Goal: Transaction & Acquisition: Purchase product/service

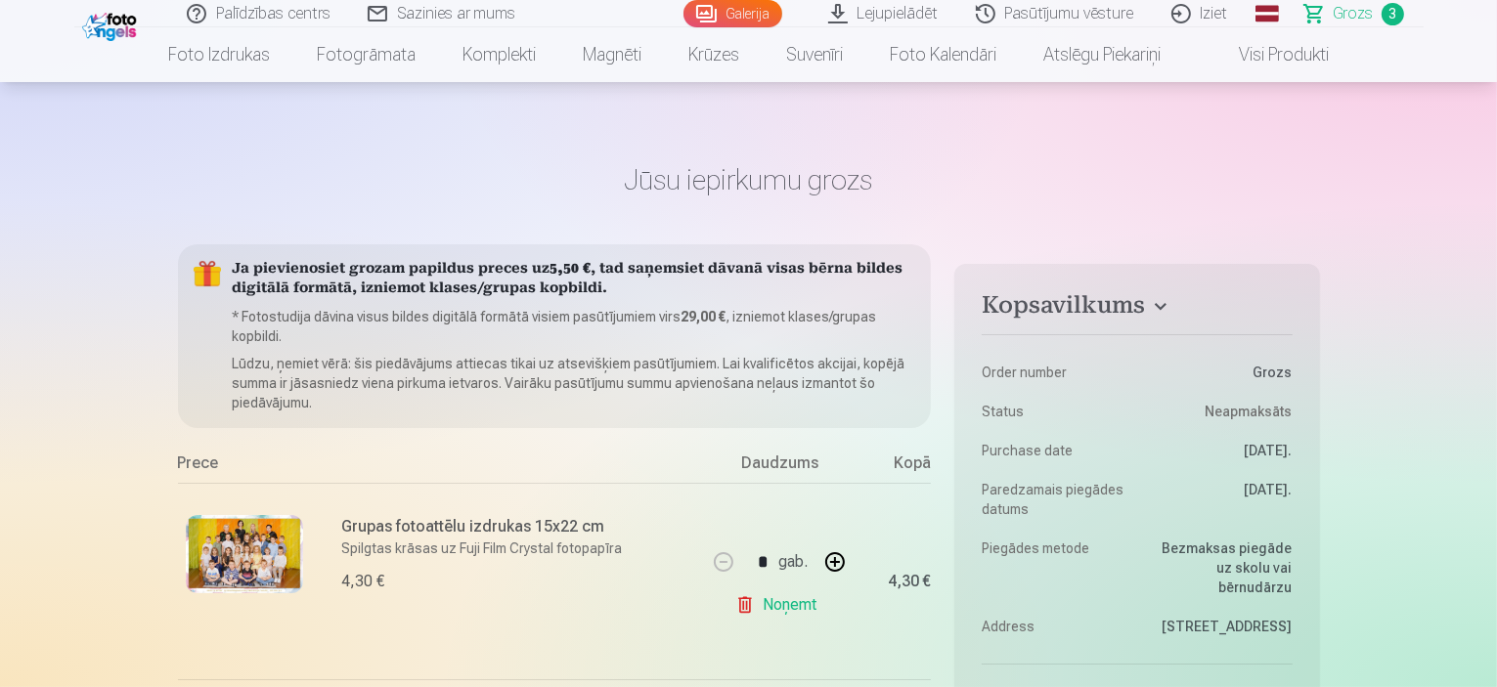
scroll to position [15, 0]
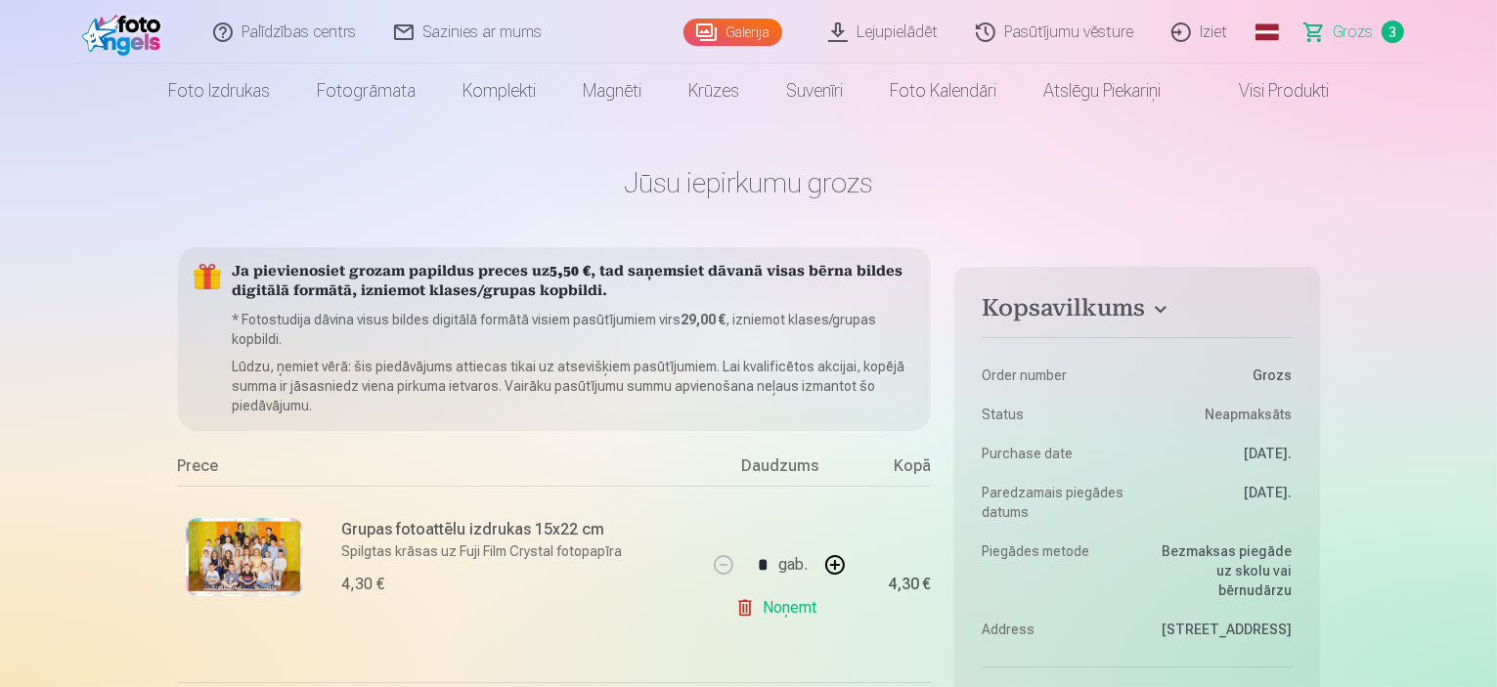
click at [746, 30] on link "Galerija" at bounding box center [733, 32] width 99 height 27
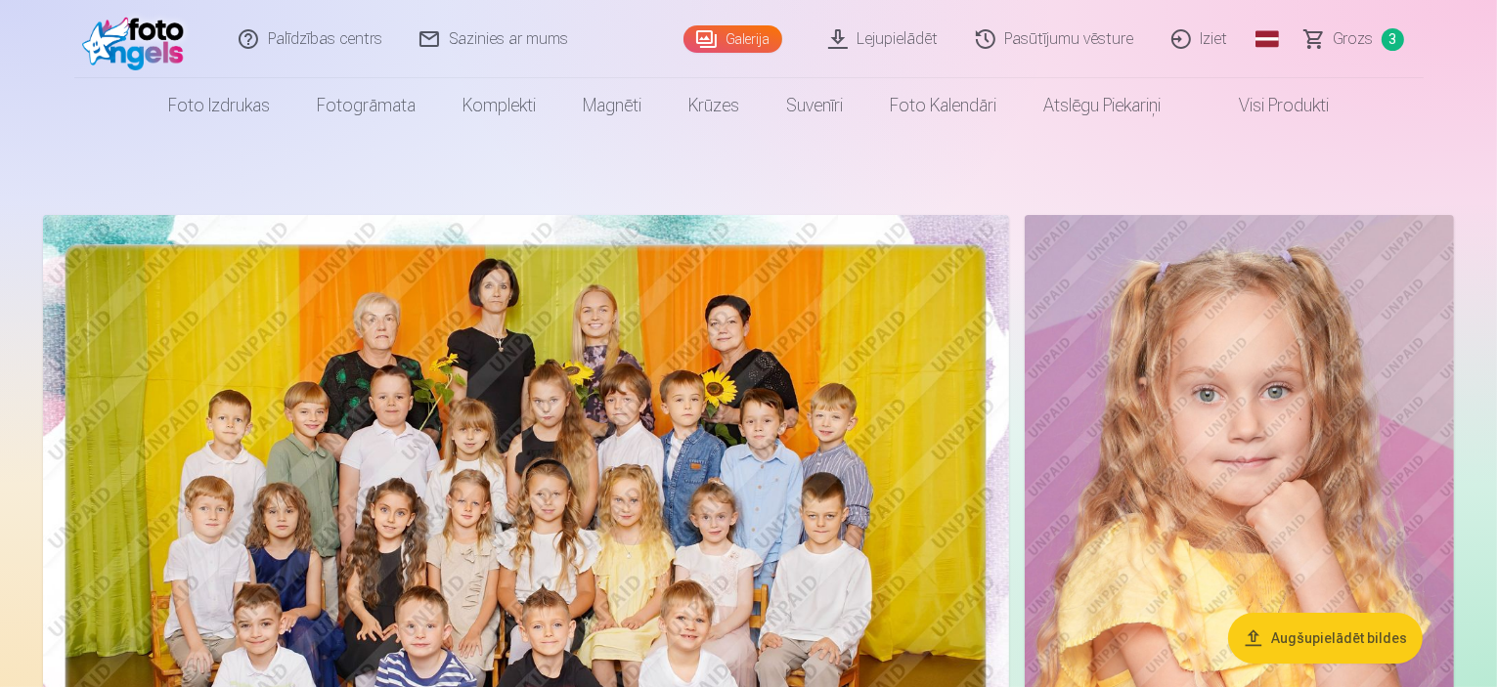
click at [904, 43] on link "Lejupielādēt" at bounding box center [885, 39] width 148 height 78
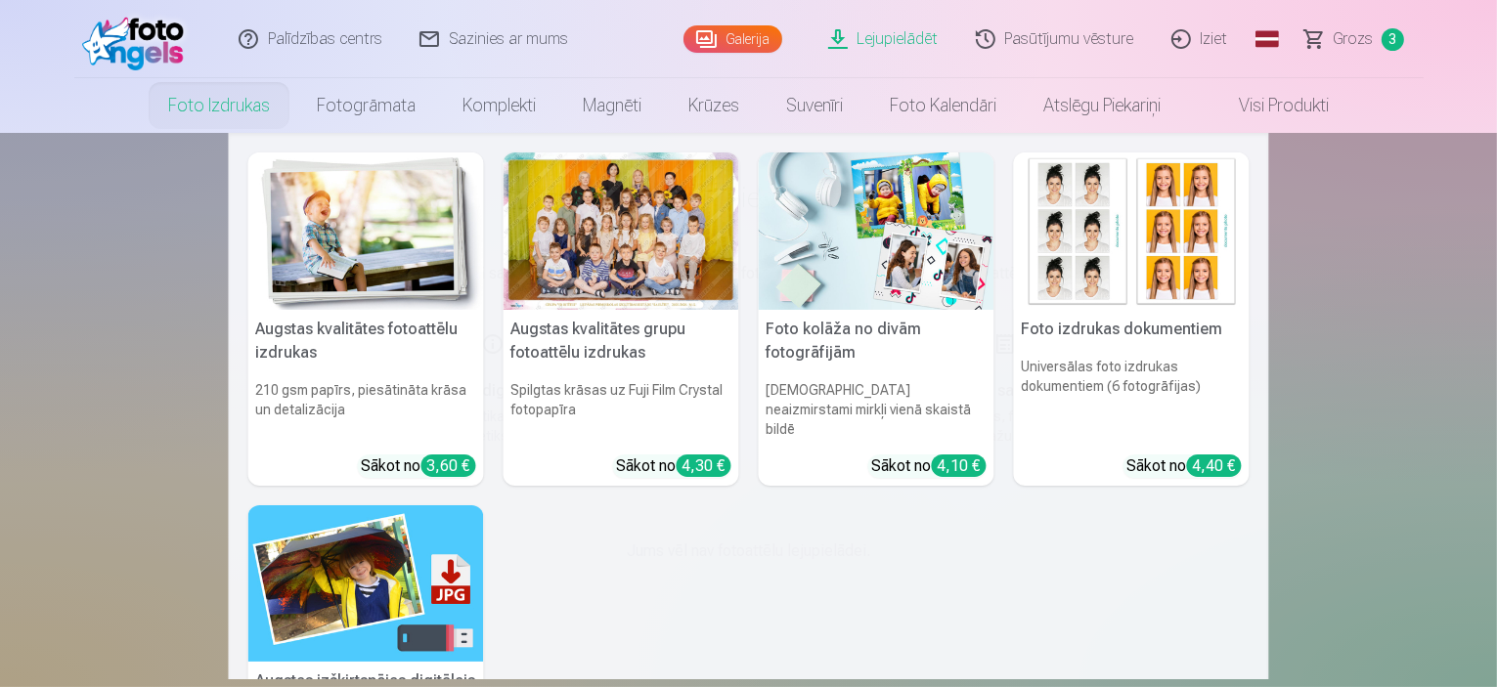
click at [255, 109] on link "Foto izdrukas" at bounding box center [219, 105] width 149 height 55
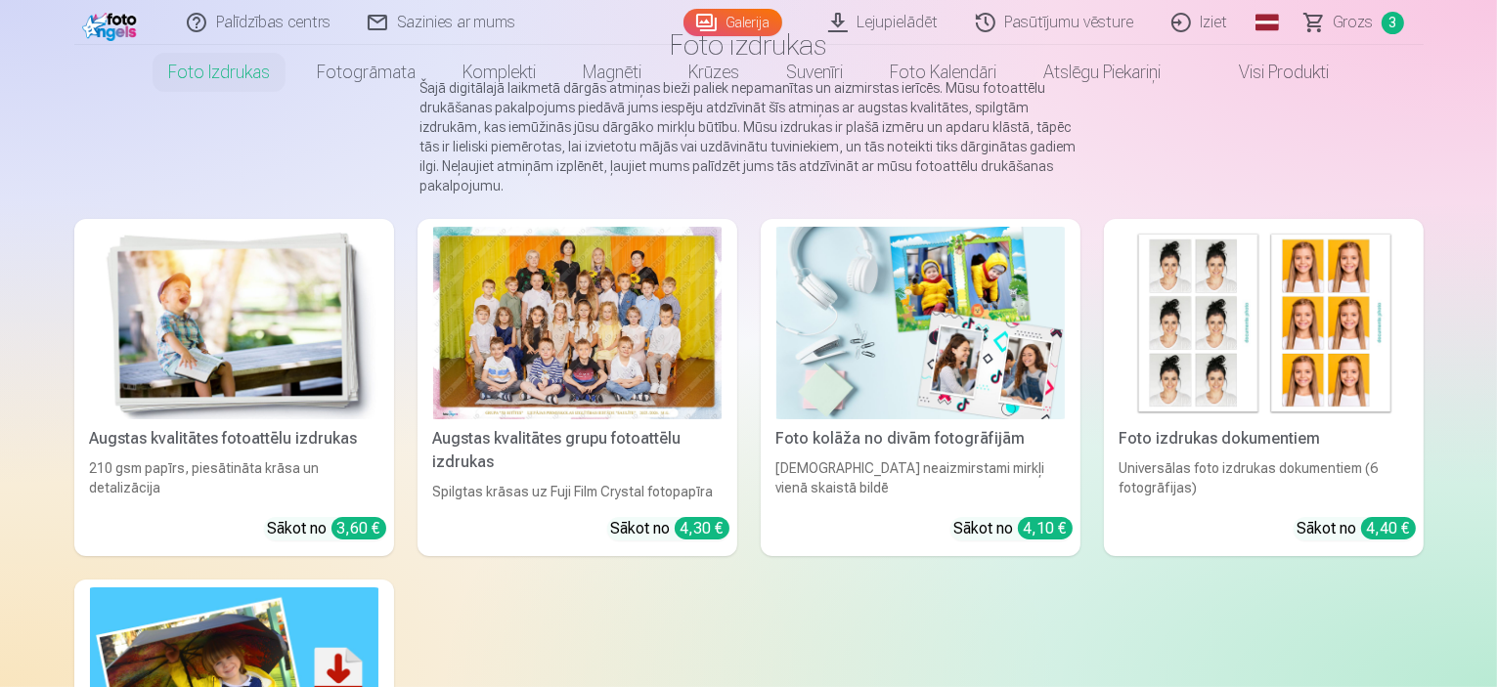
scroll to position [293, 0]
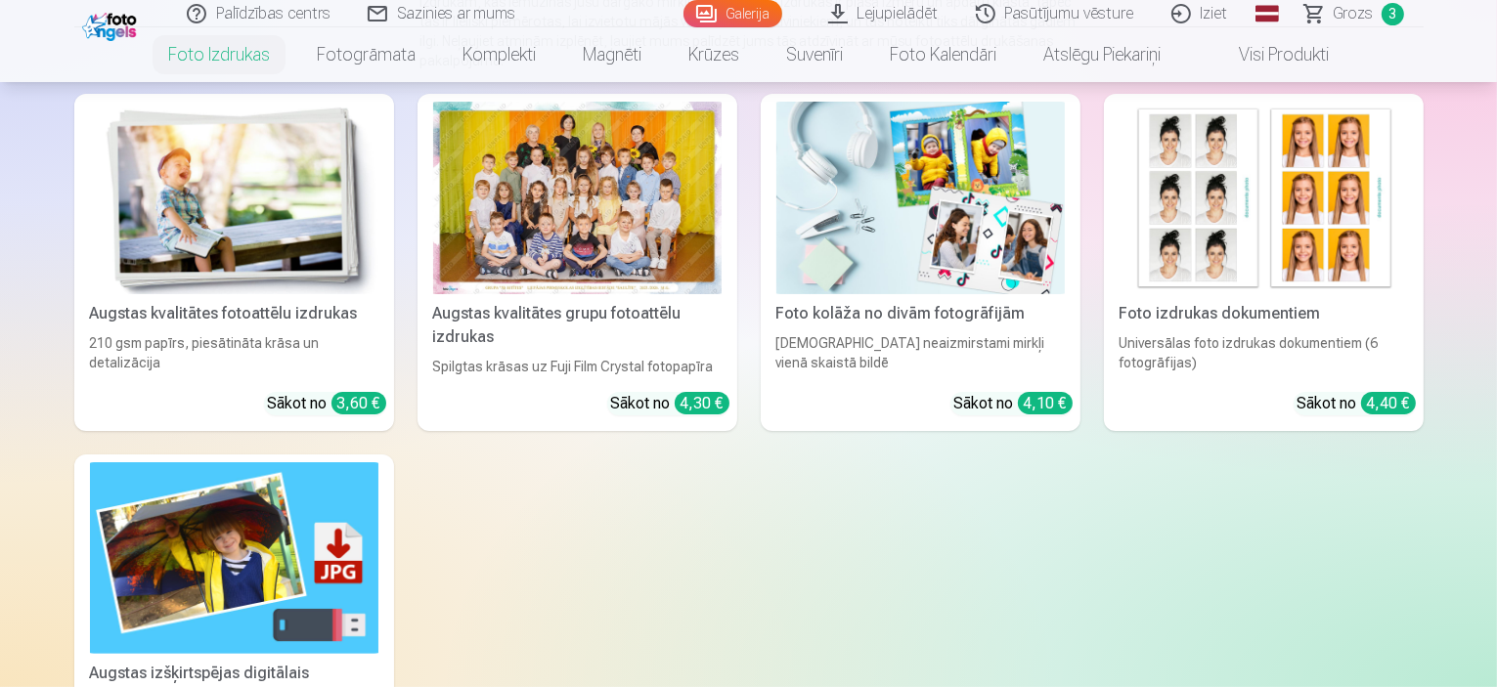
click at [156, 248] on img at bounding box center [234, 198] width 288 height 193
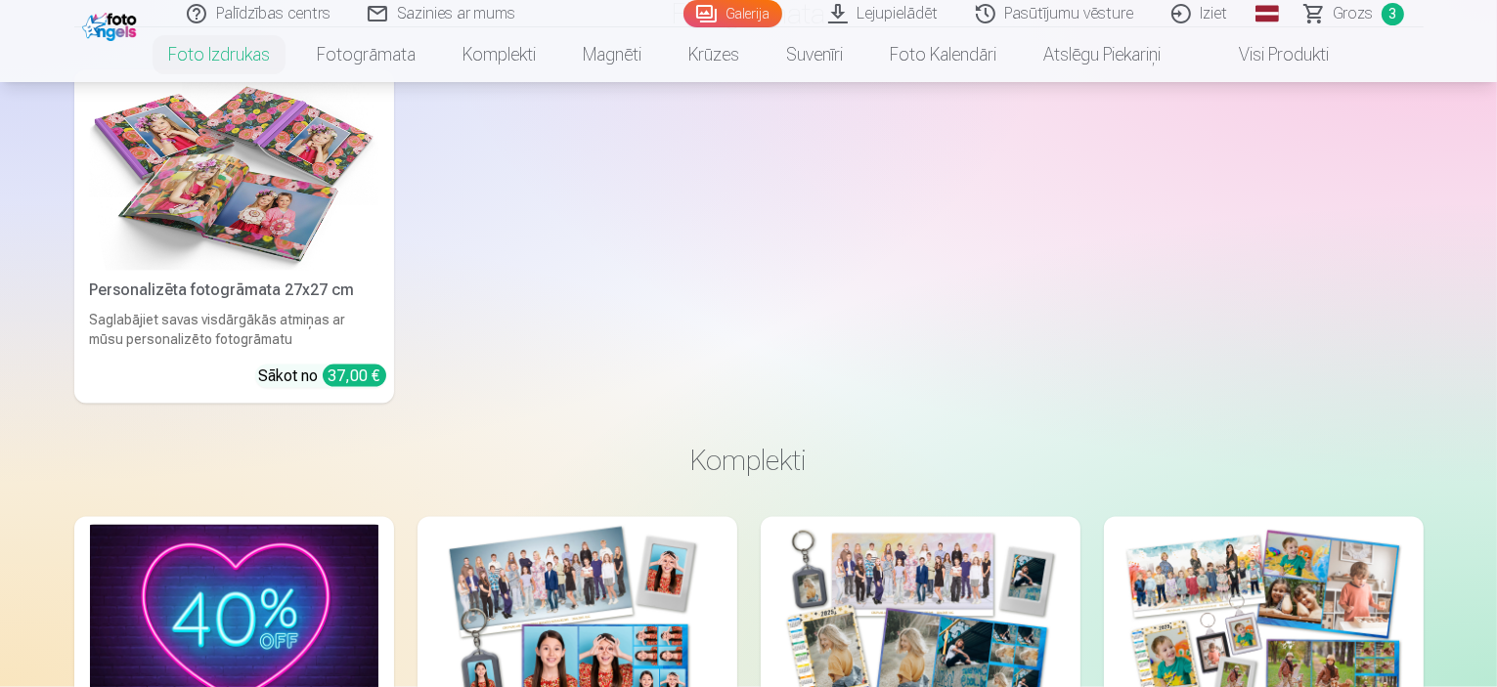
scroll to position [3422, 0]
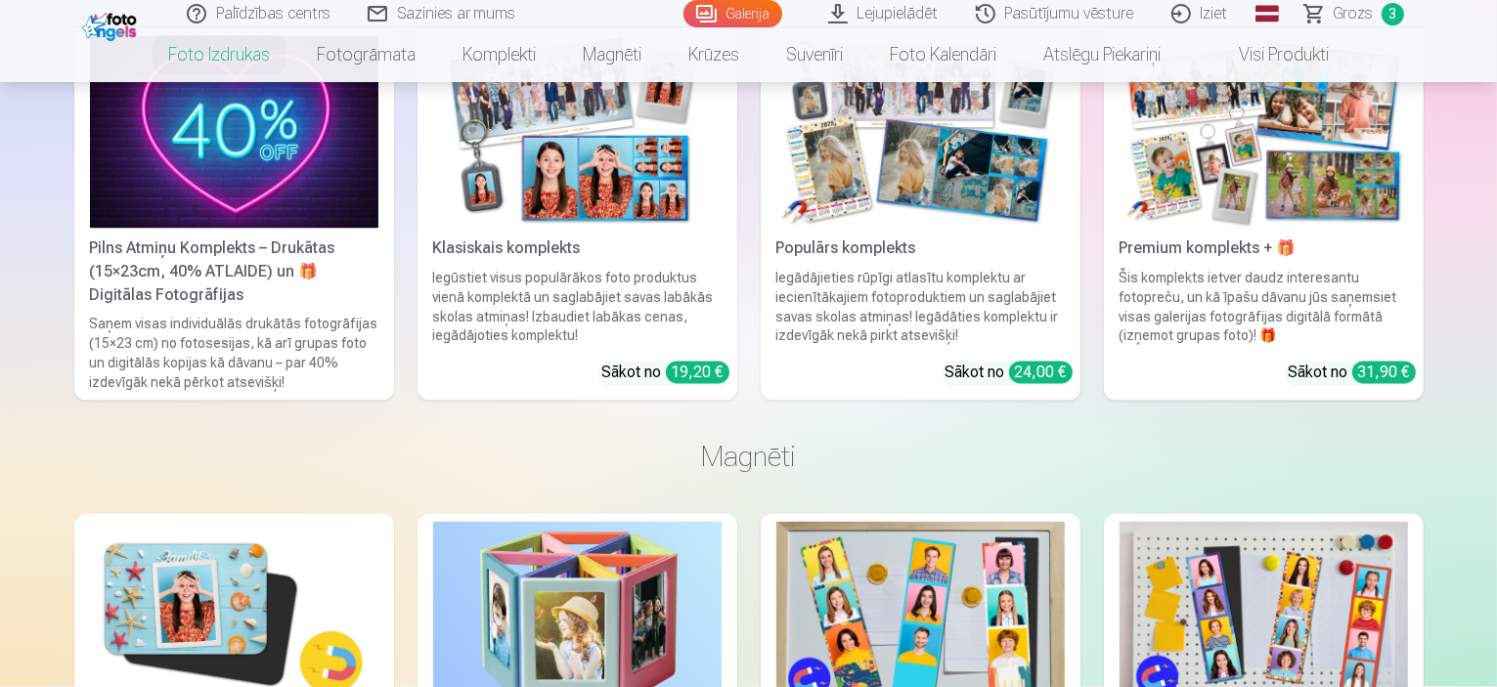
click at [207, 347] on div "Saņem visas individuālās drukātās fotogrāfijas (15×23 cm) no fotosesijas, kā ar…" at bounding box center [234, 354] width 304 height 78
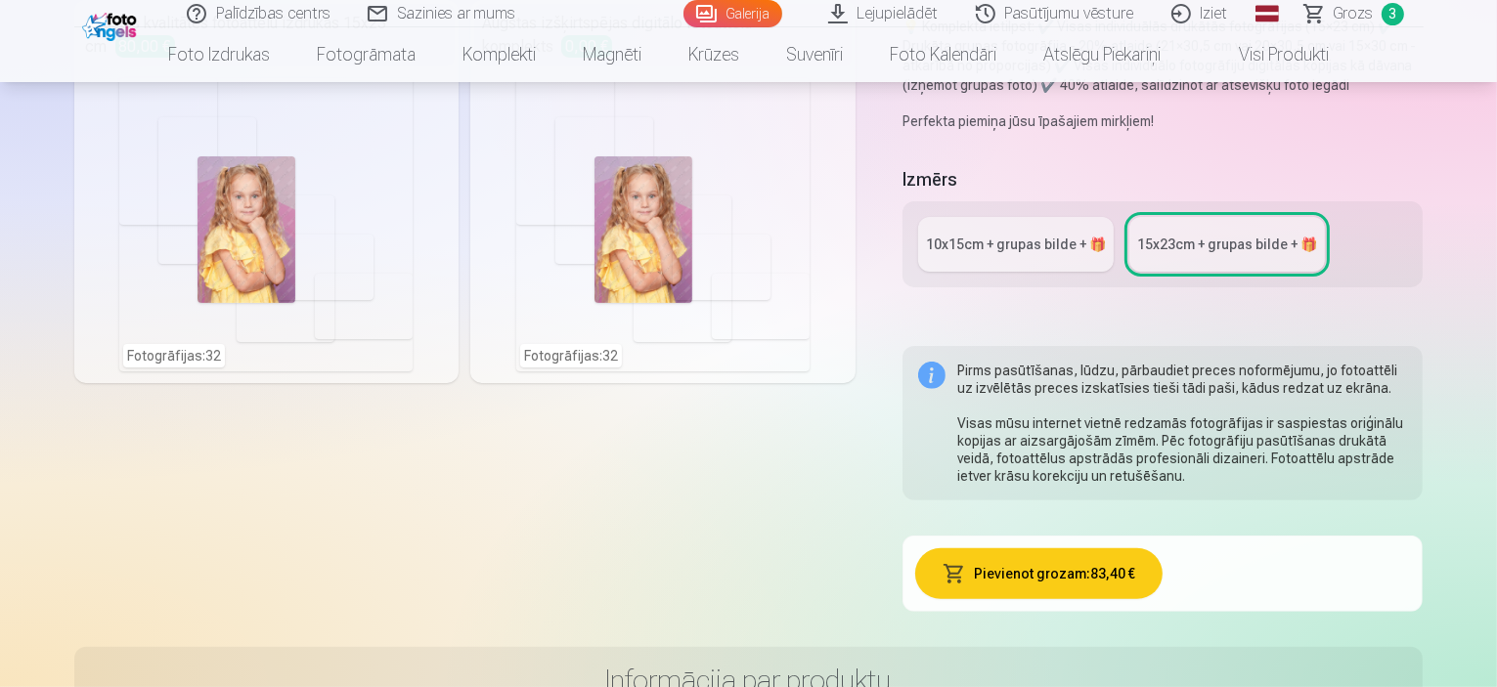
scroll to position [587, 0]
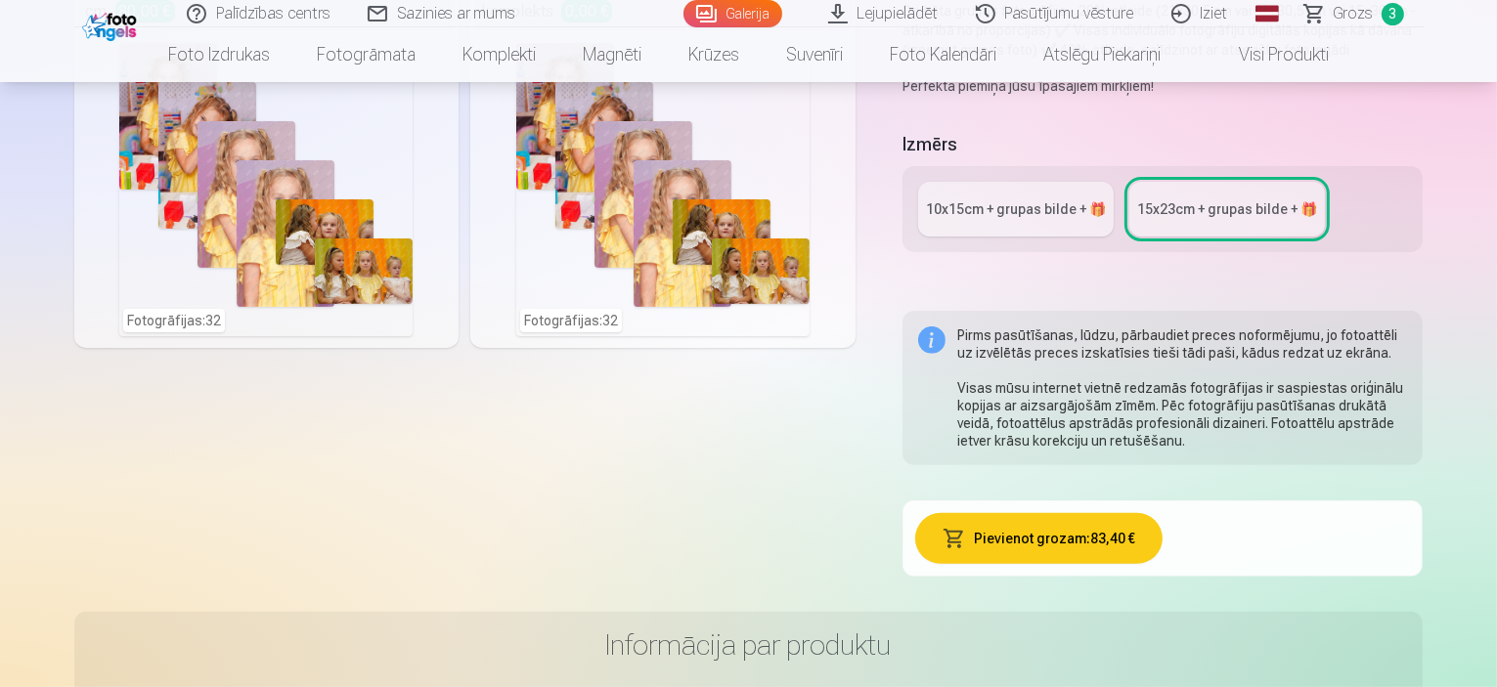
drag, startPoint x: 1009, startPoint y: 107, endPoint x: 1025, endPoint y: 118, distance: 19.6
click at [1010, 199] on div "10x15сm + grupas bilde + 🎁" at bounding box center [1016, 209] width 180 height 20
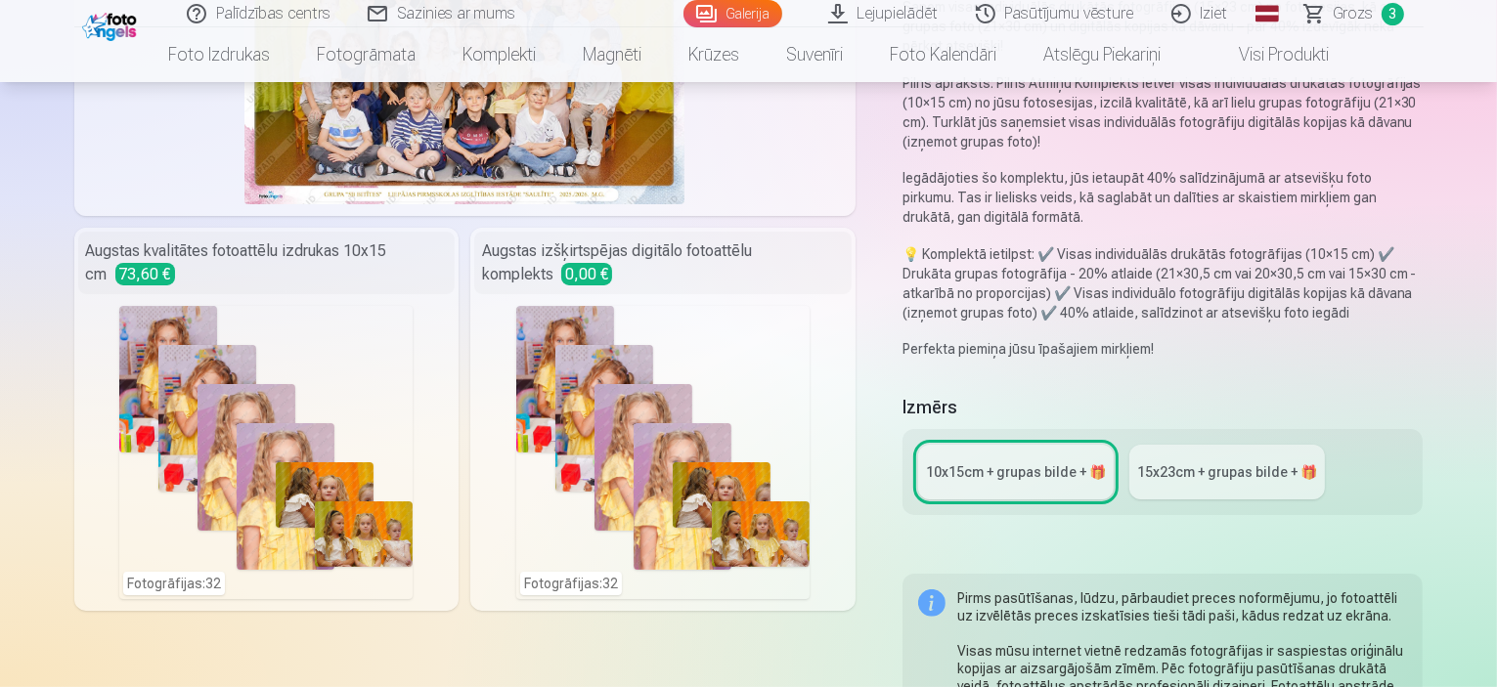
scroll to position [293, 0]
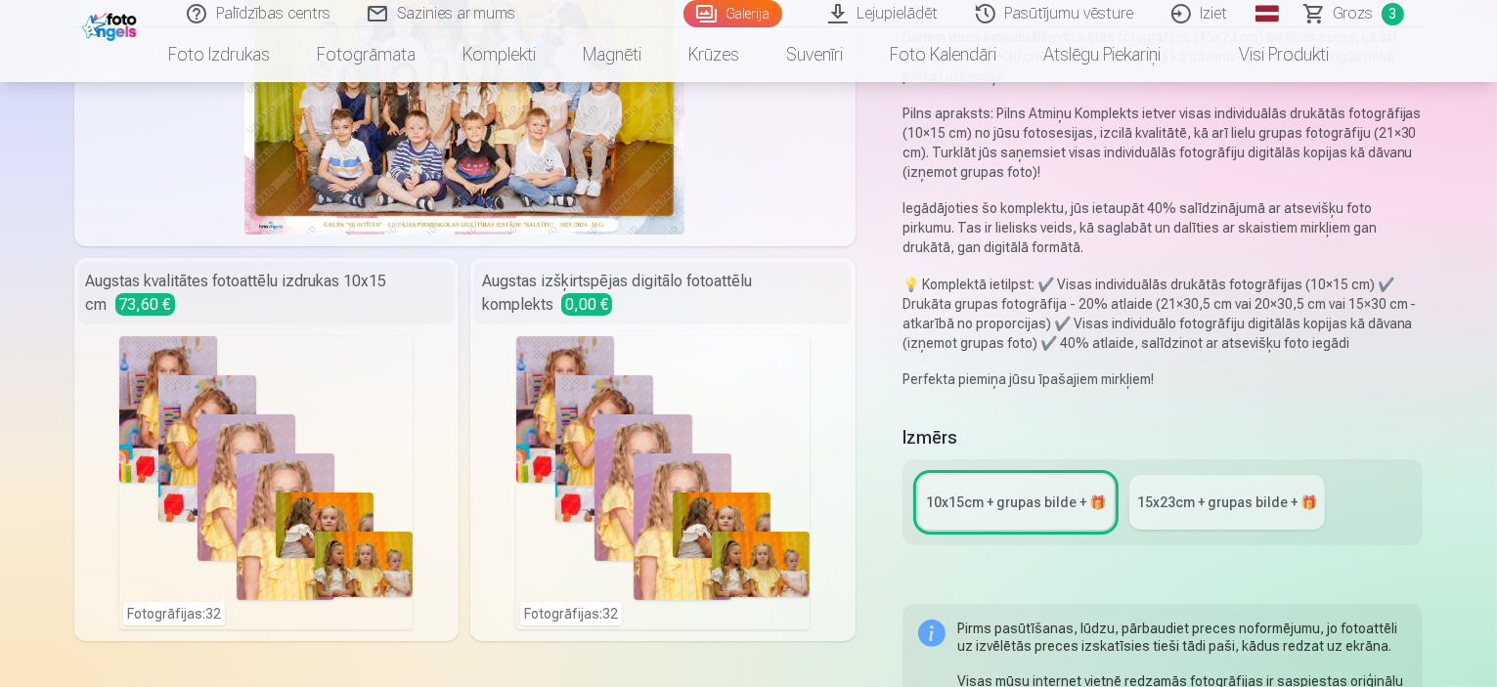
click at [693, 480] on div "Fotogrāfijas : 32" at bounding box center [662, 482] width 293 height 293
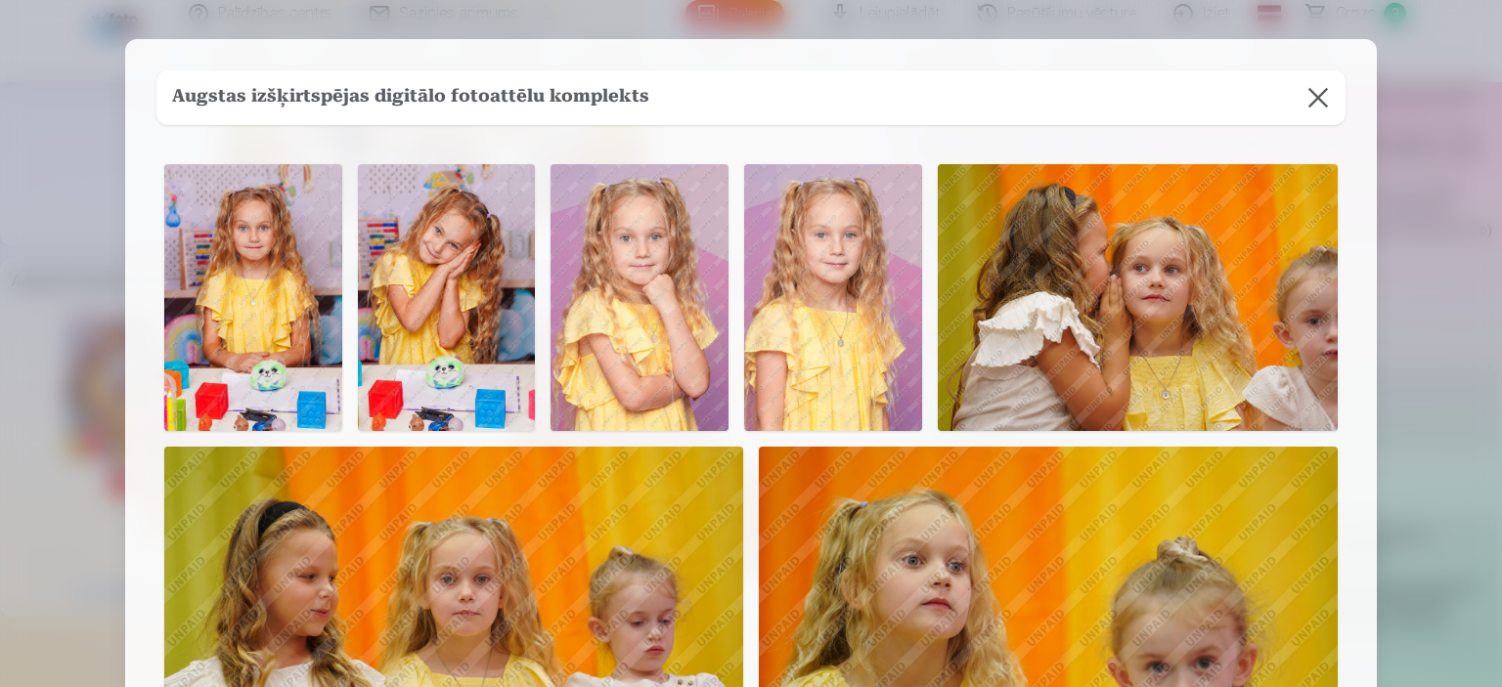
click at [1334, 107] on button at bounding box center [1318, 97] width 55 height 55
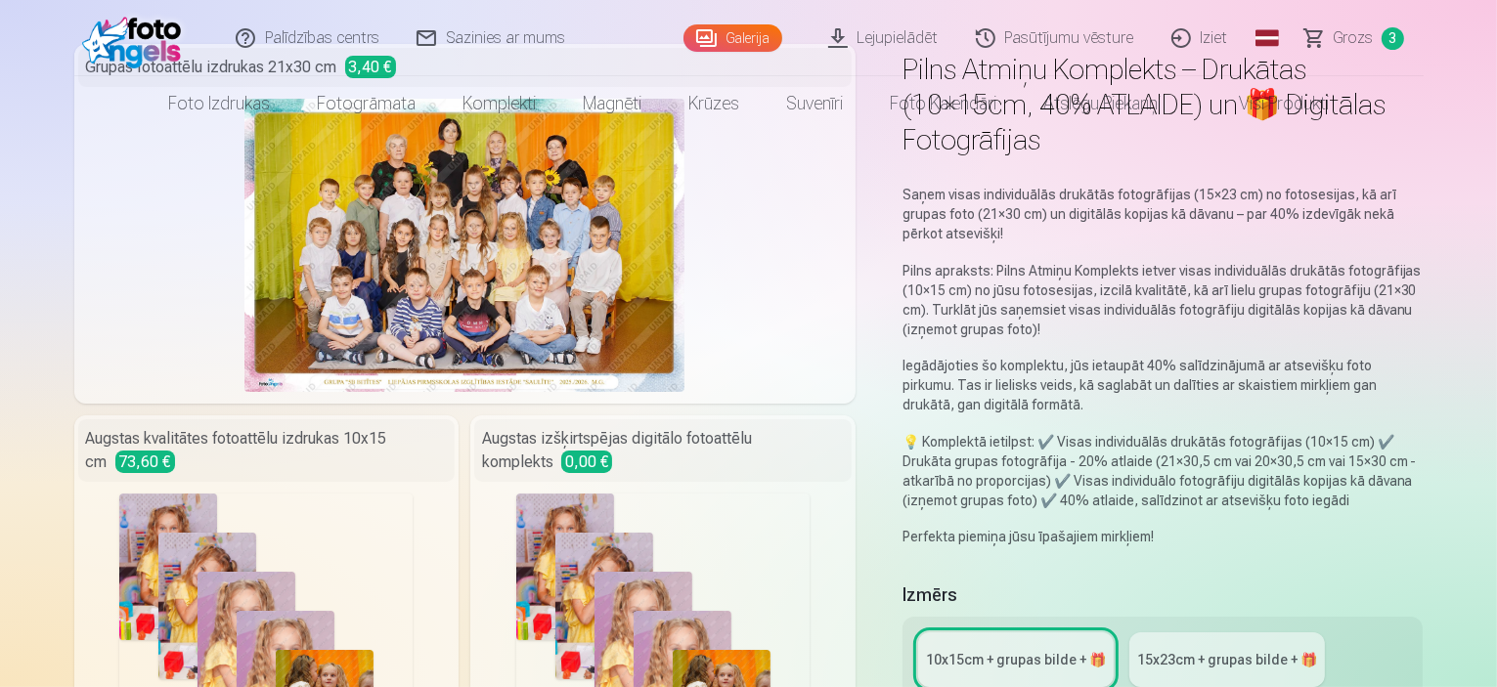
scroll to position [0, 0]
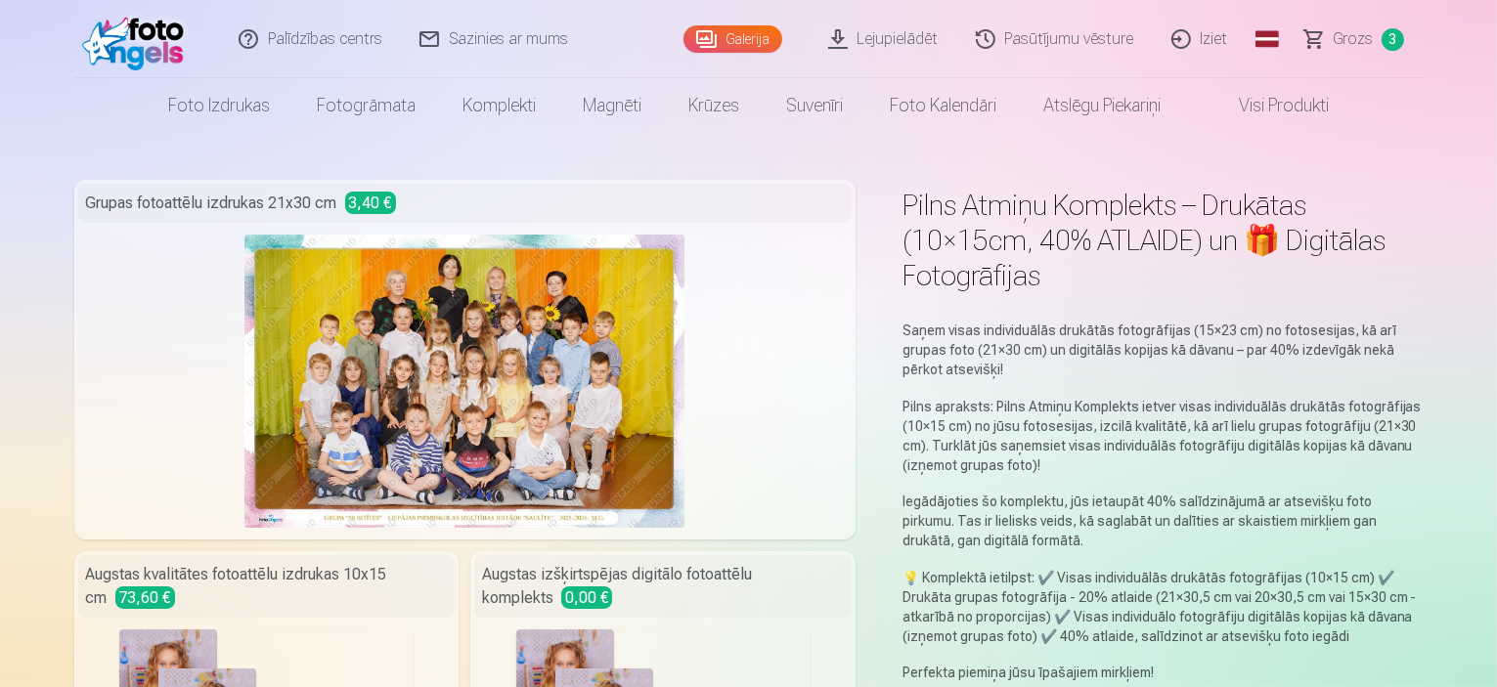
click at [117, 12] on img at bounding box center [138, 39] width 112 height 63
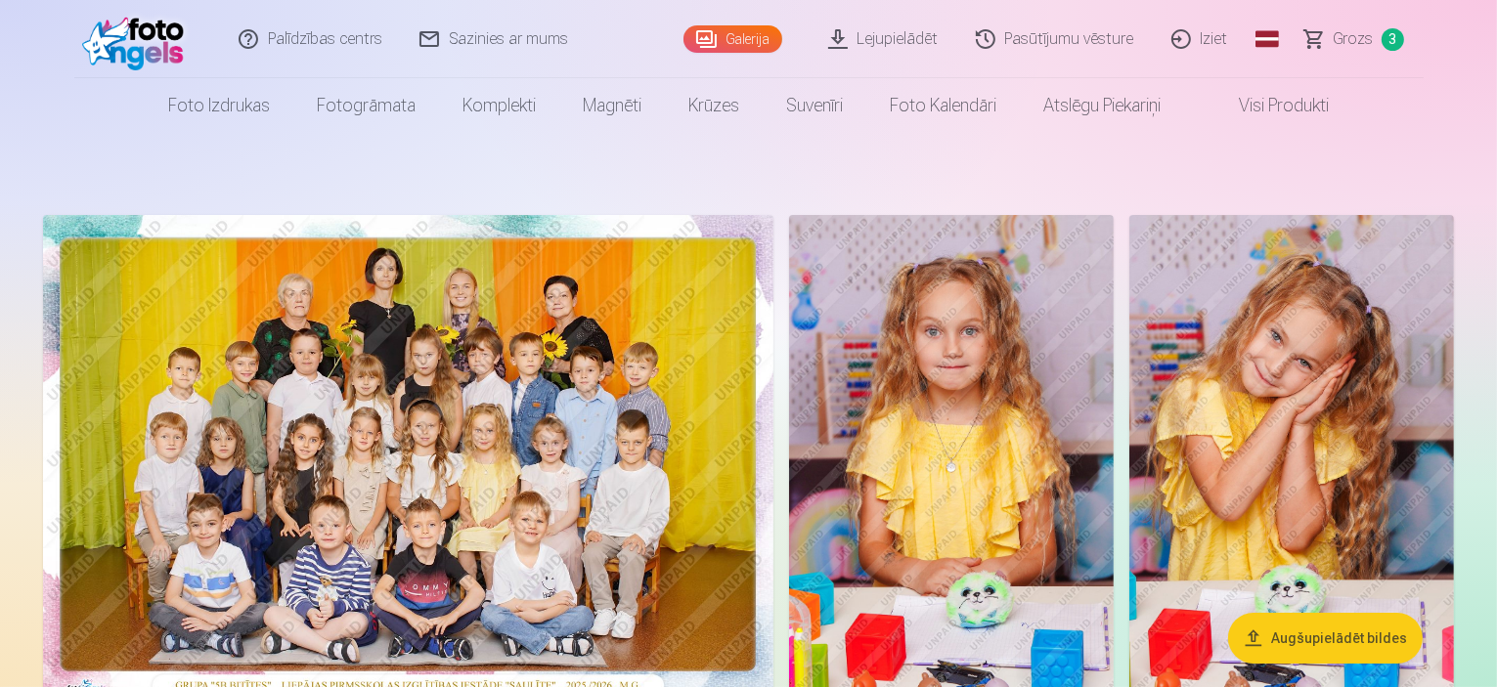
click at [141, 42] on img at bounding box center [138, 39] width 112 height 63
click at [1267, 97] on link "Visi produkti" at bounding box center [1268, 105] width 168 height 55
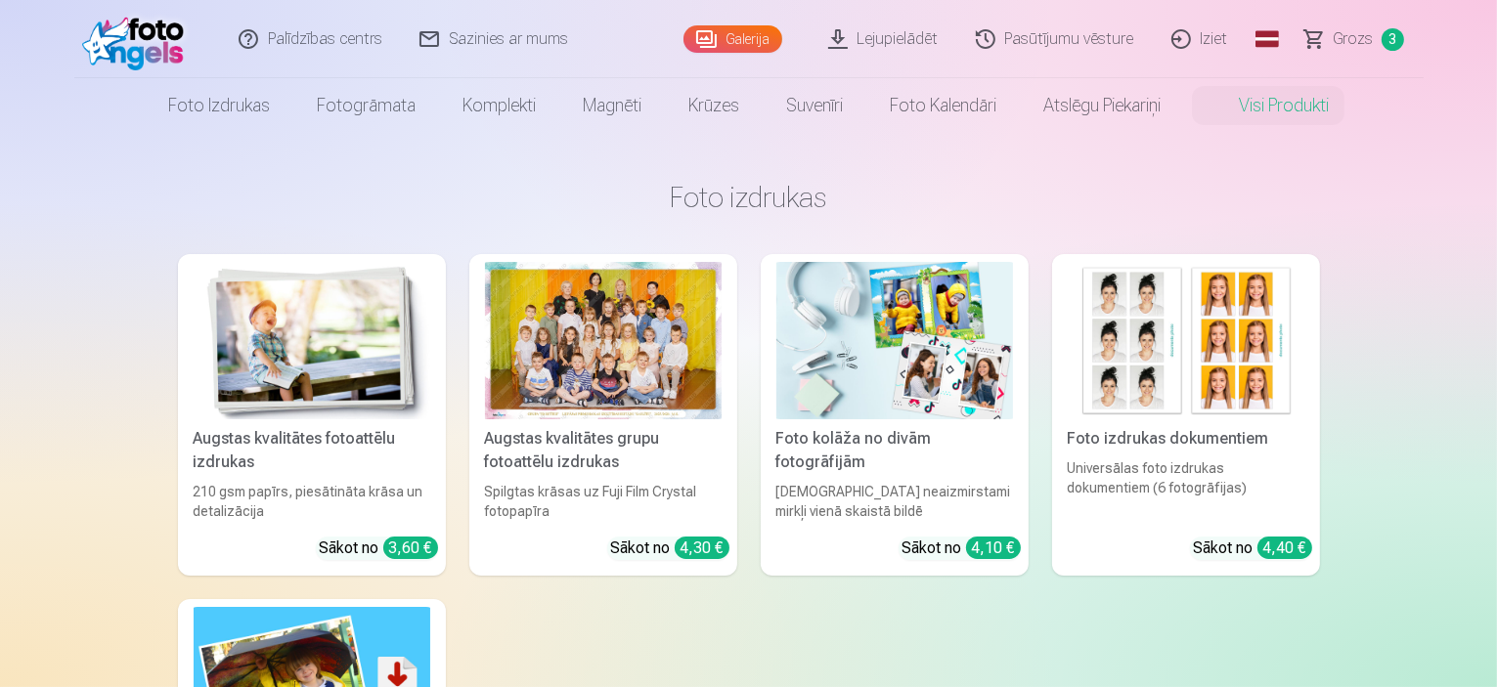
click at [772, 34] on link "Galerija" at bounding box center [733, 38] width 99 height 27
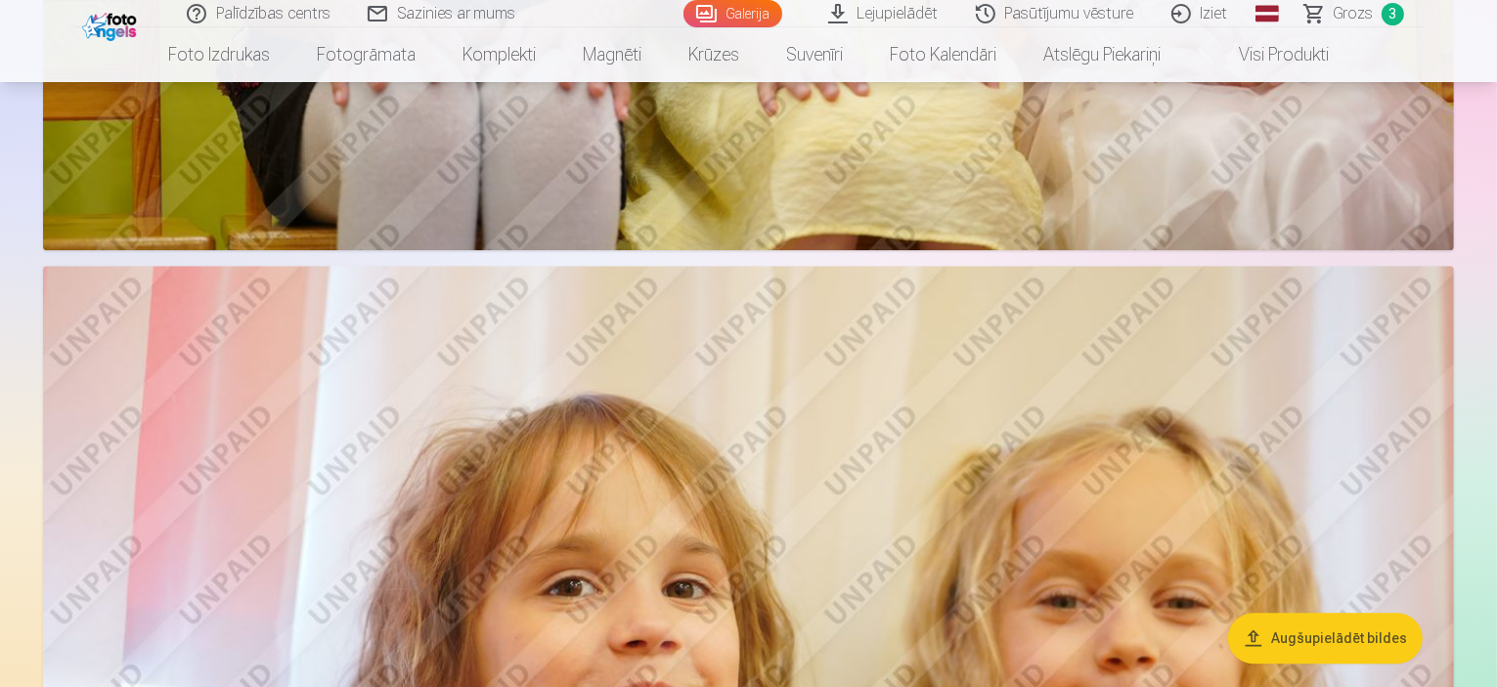
scroll to position [5378, 0]
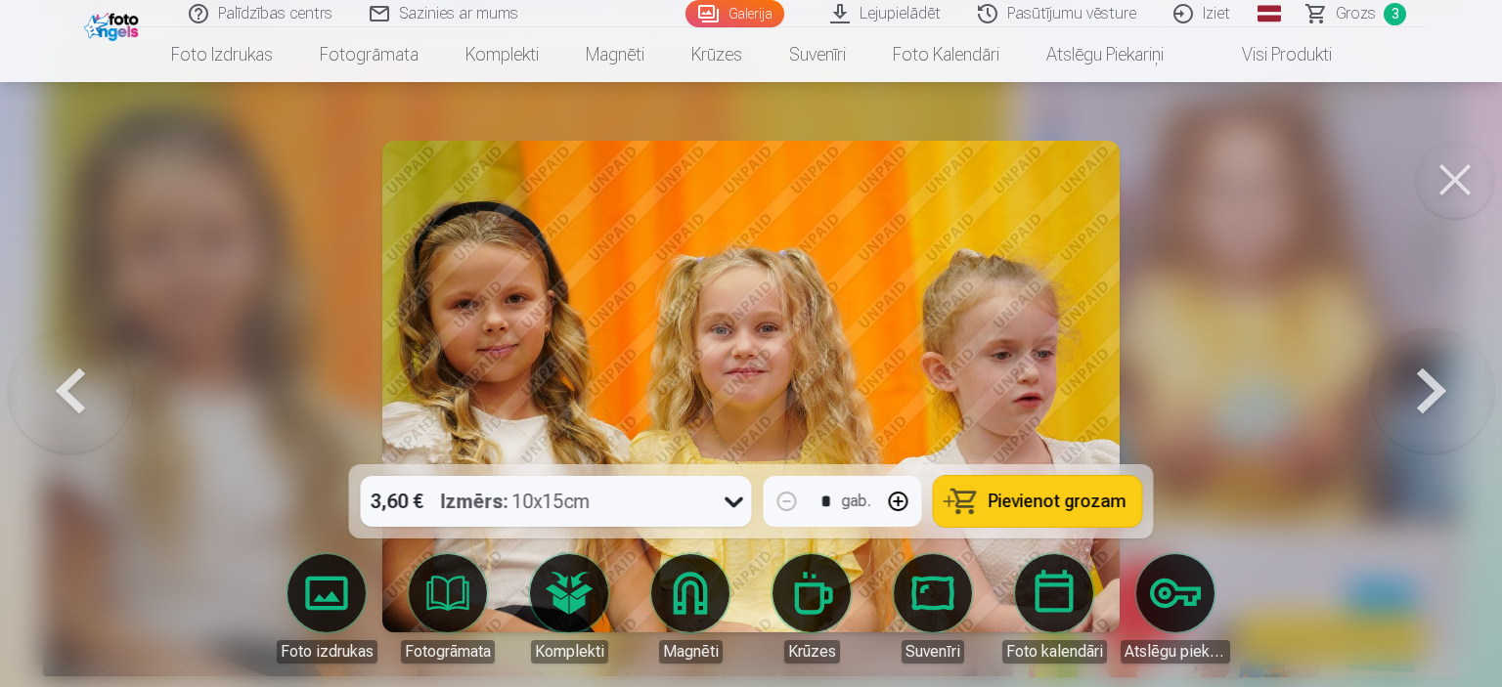
click at [1449, 183] on button at bounding box center [1455, 180] width 78 height 78
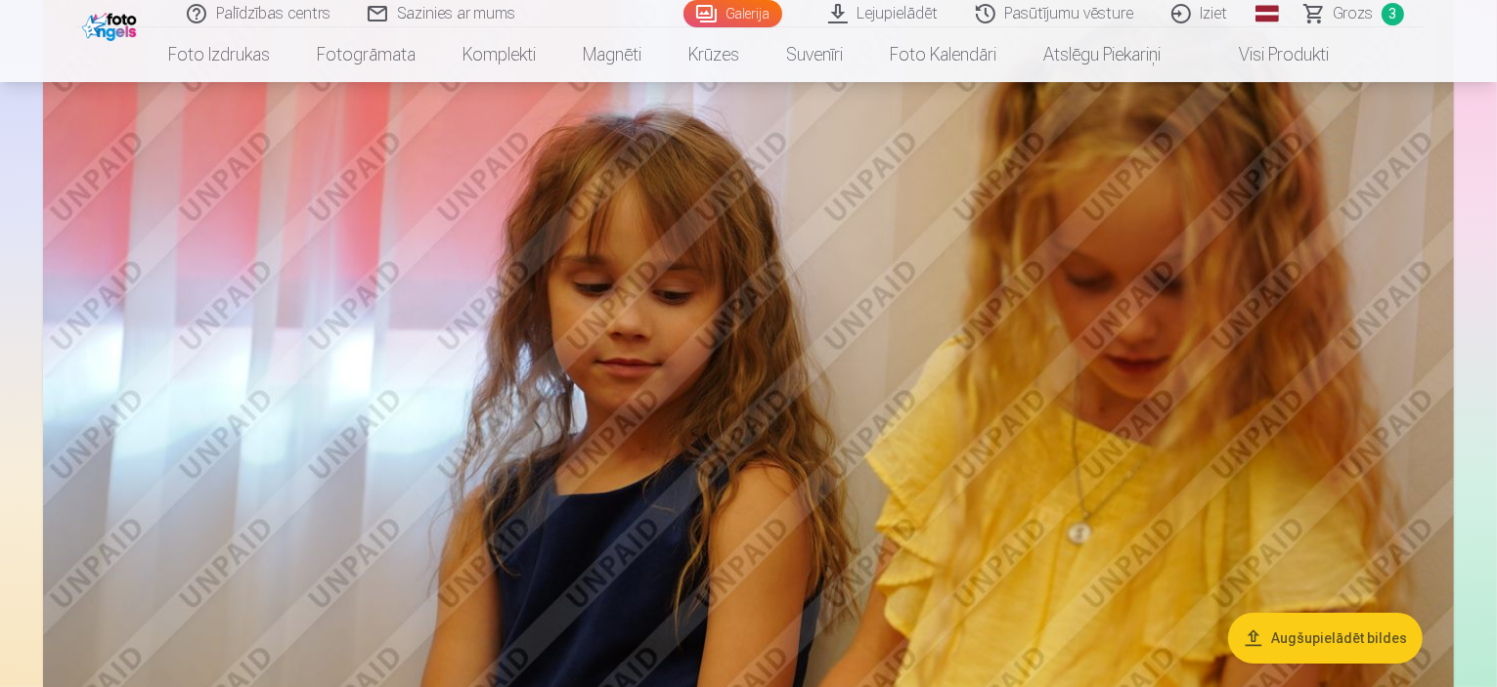
scroll to position [7627, 0]
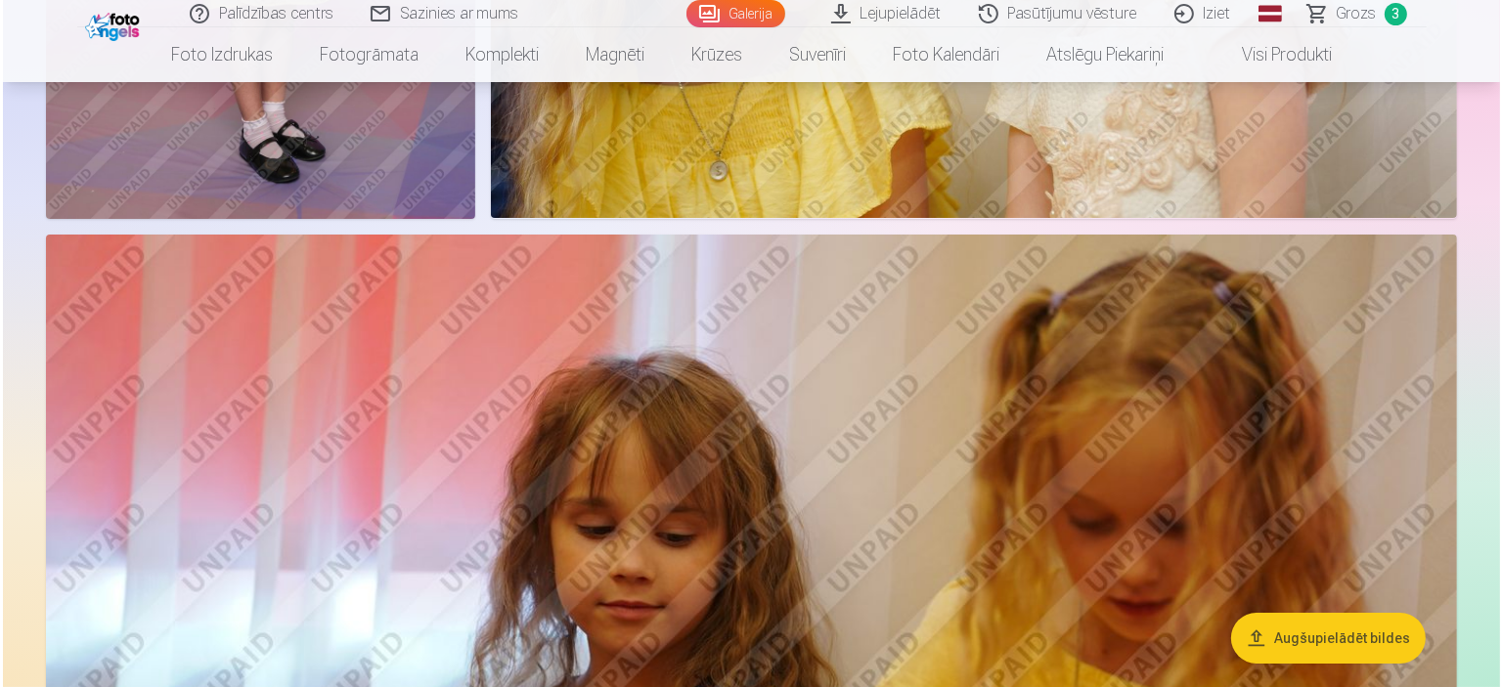
scroll to position [7452, 0]
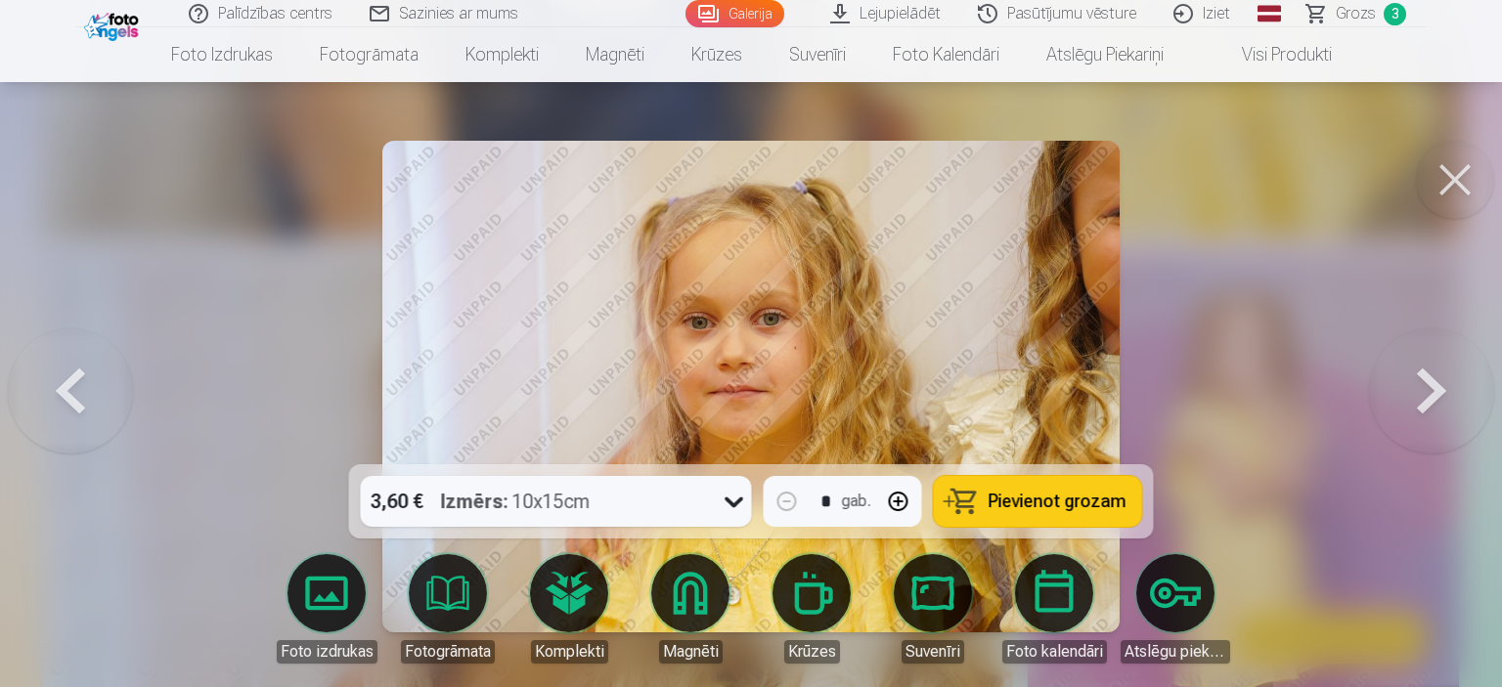
click at [1442, 205] on button at bounding box center [1455, 180] width 78 height 78
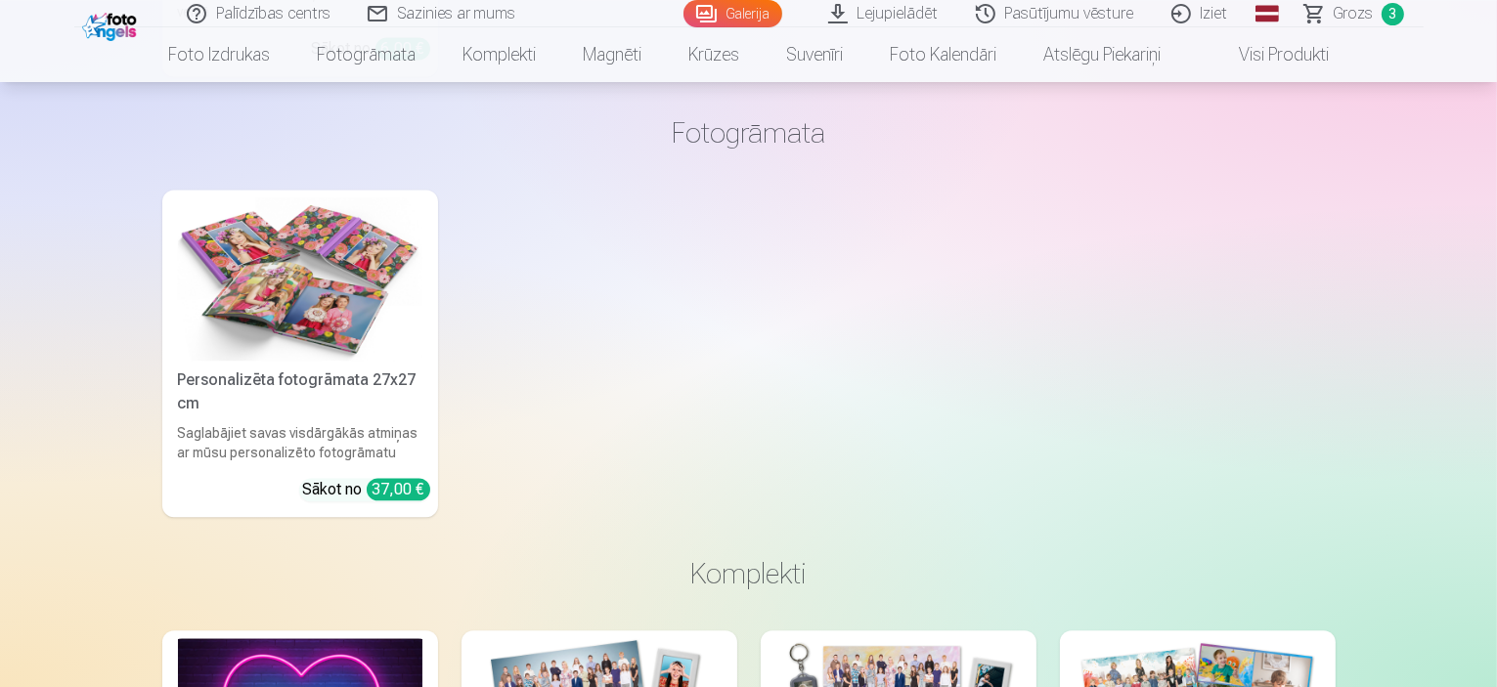
scroll to position [19752, 0]
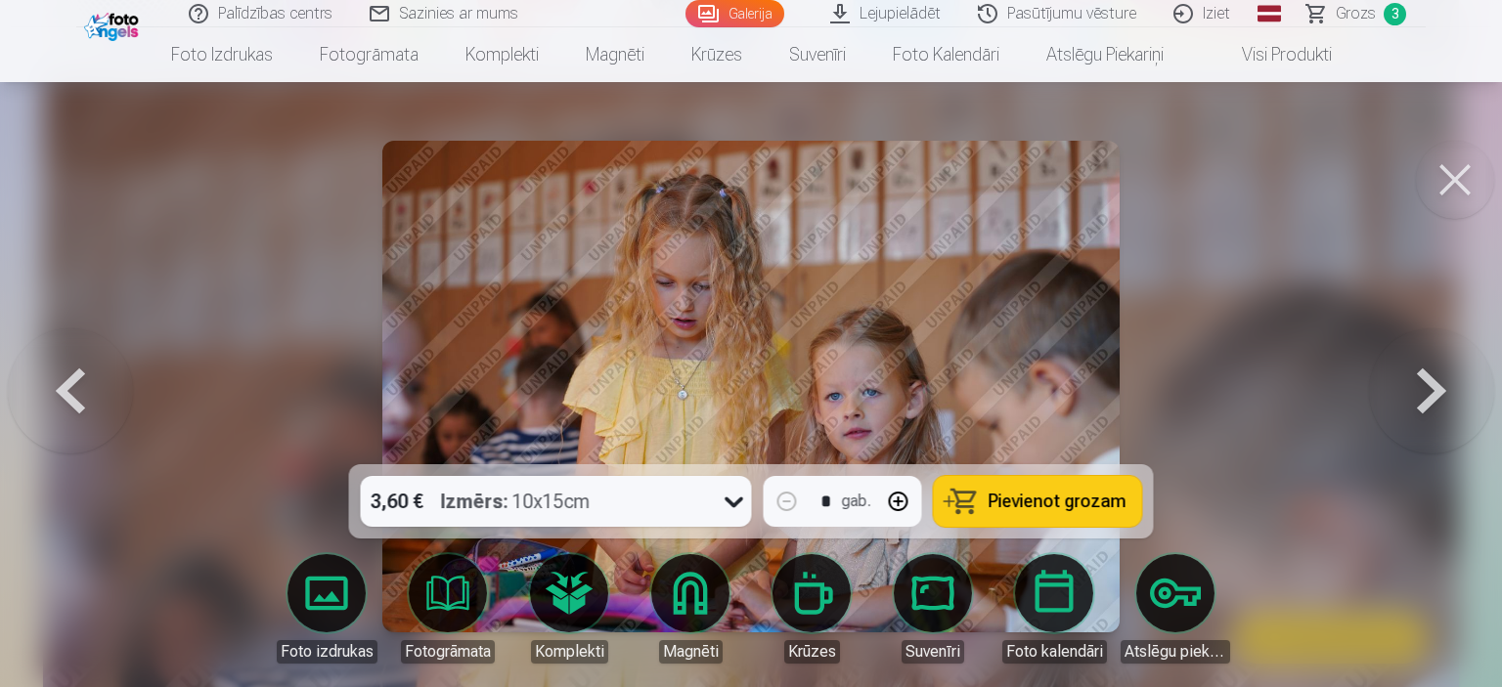
click at [1456, 174] on button at bounding box center [1455, 180] width 78 height 78
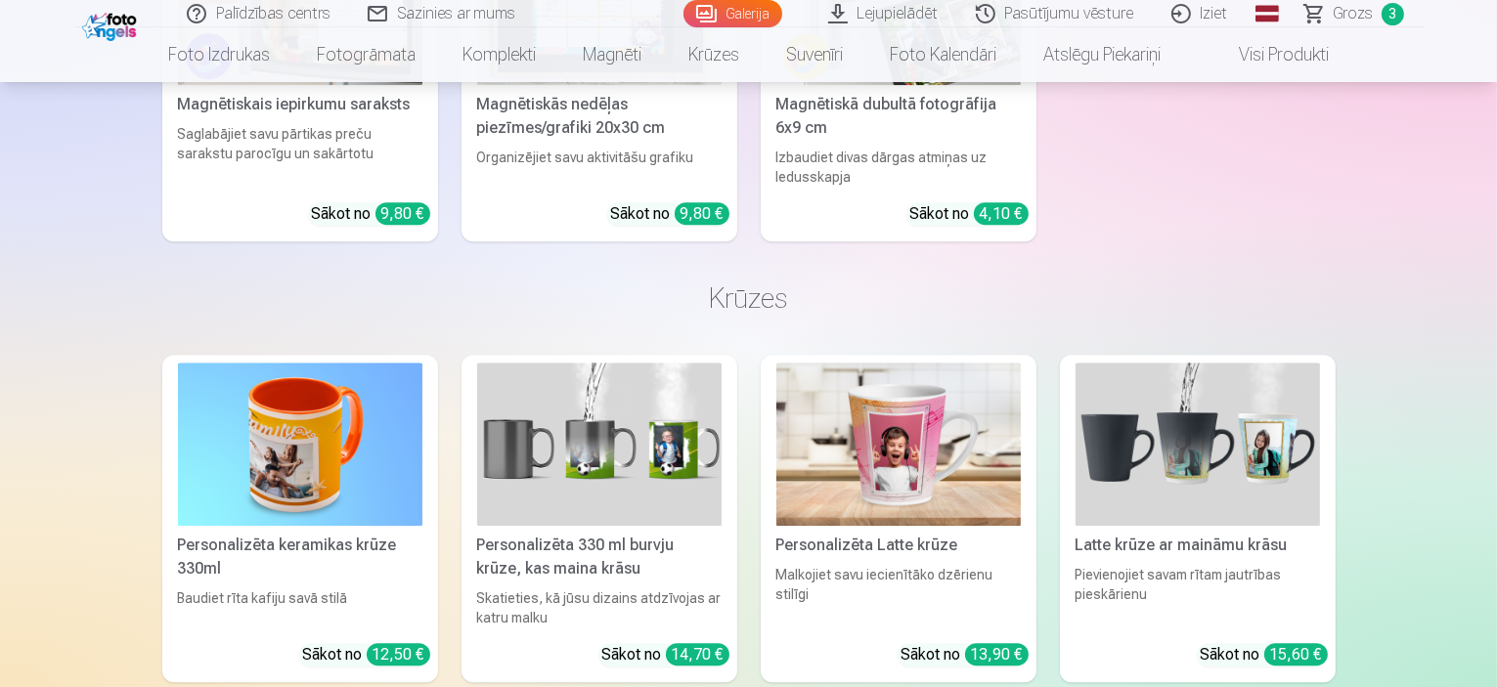
scroll to position [20730, 0]
click at [1270, 58] on link "Visi produkti" at bounding box center [1268, 54] width 168 height 55
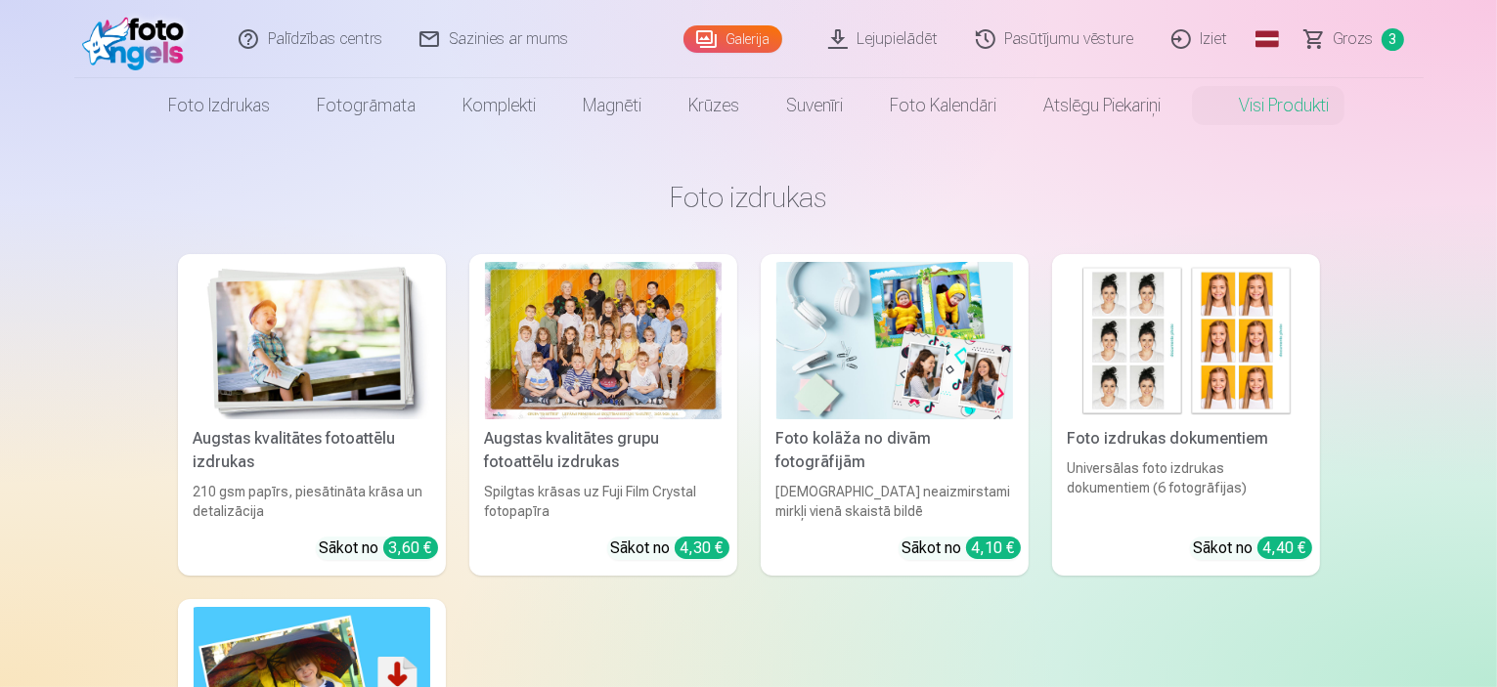
click at [1328, 40] on link "Grozs 3" at bounding box center [1355, 39] width 137 height 78
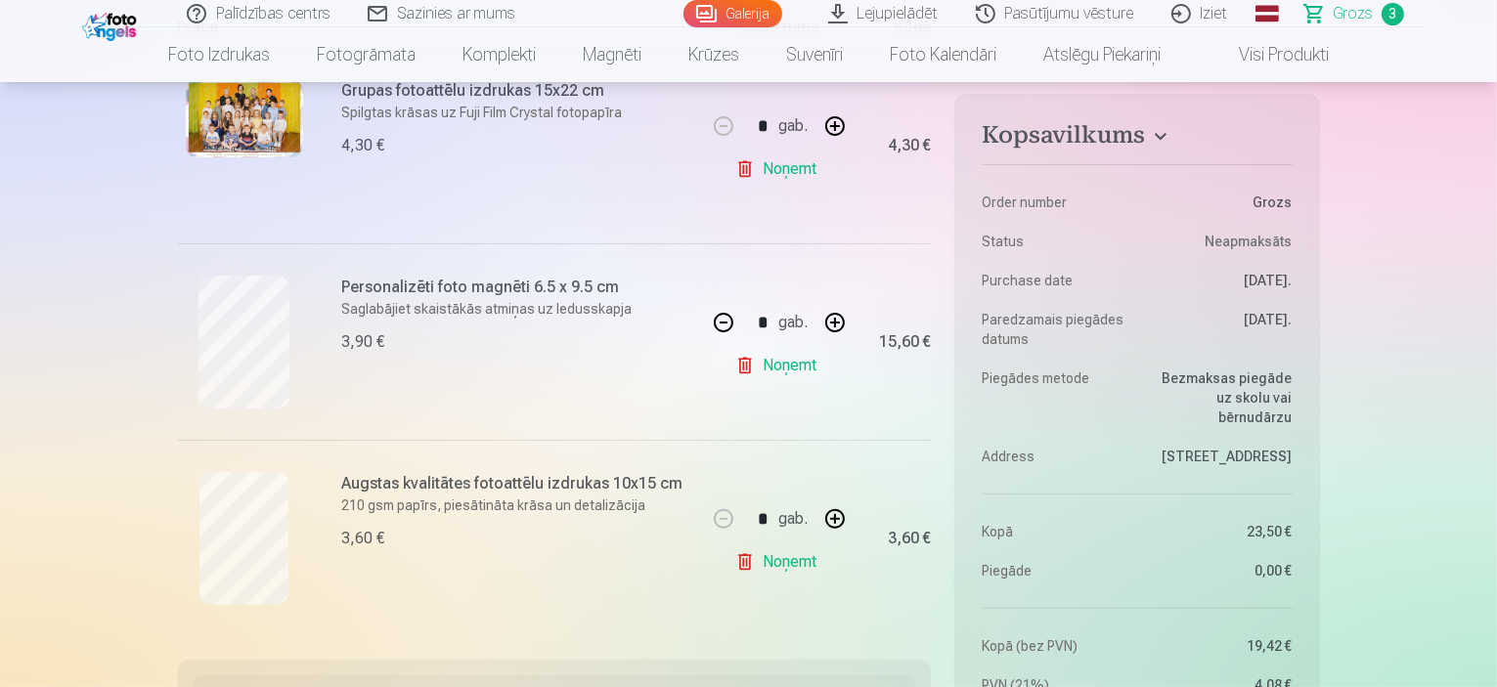
scroll to position [489, 0]
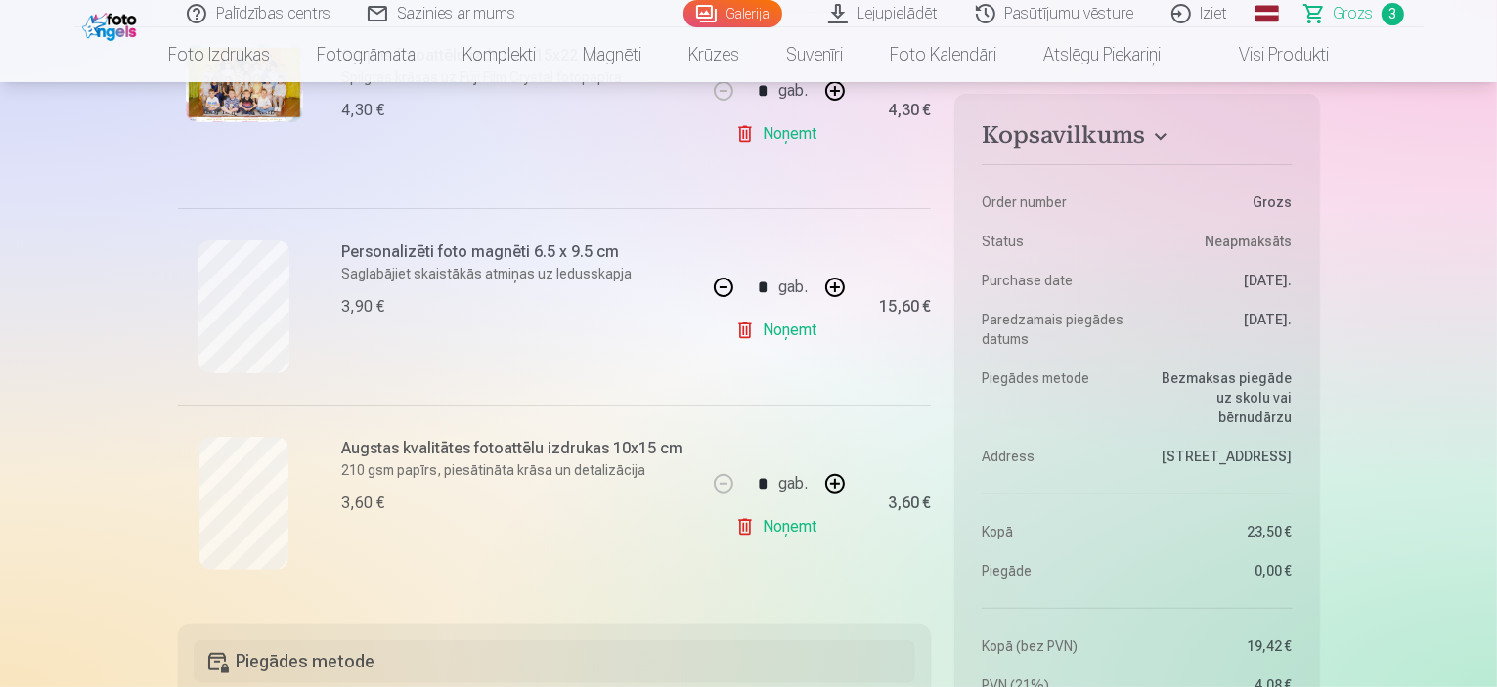
click at [832, 482] on button "button" at bounding box center [835, 484] width 47 height 47
type input "*"
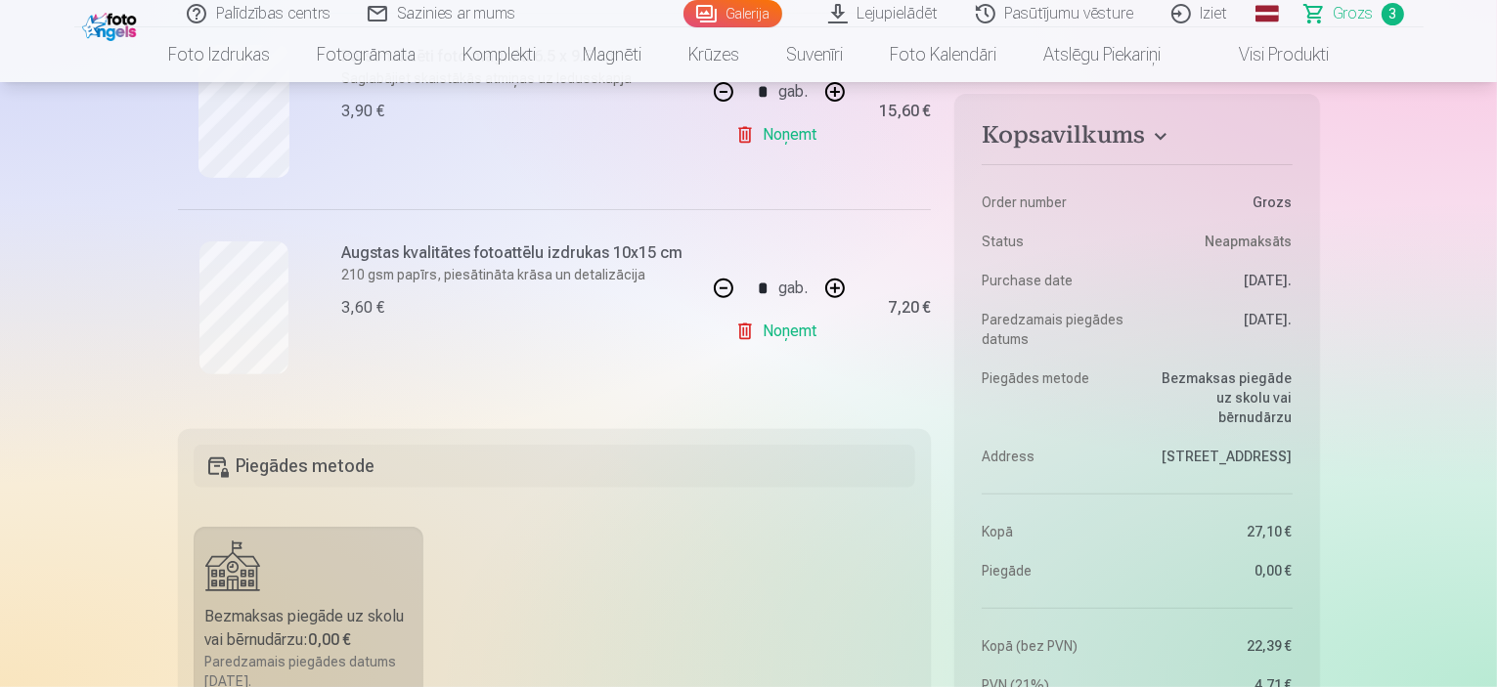
scroll to position [391, 0]
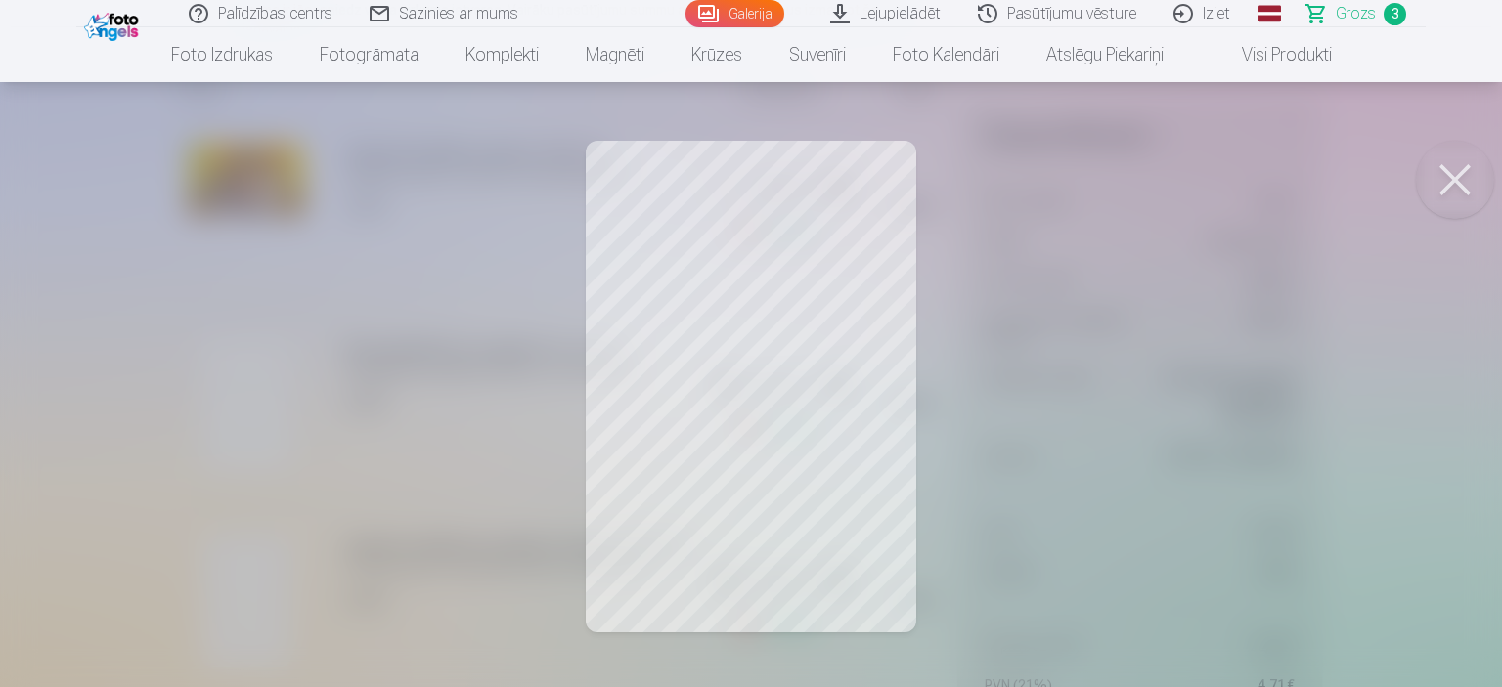
click at [1449, 185] on button at bounding box center [1455, 180] width 78 height 78
click at [1462, 173] on button at bounding box center [1455, 180] width 78 height 78
click at [1452, 173] on button at bounding box center [1455, 180] width 78 height 78
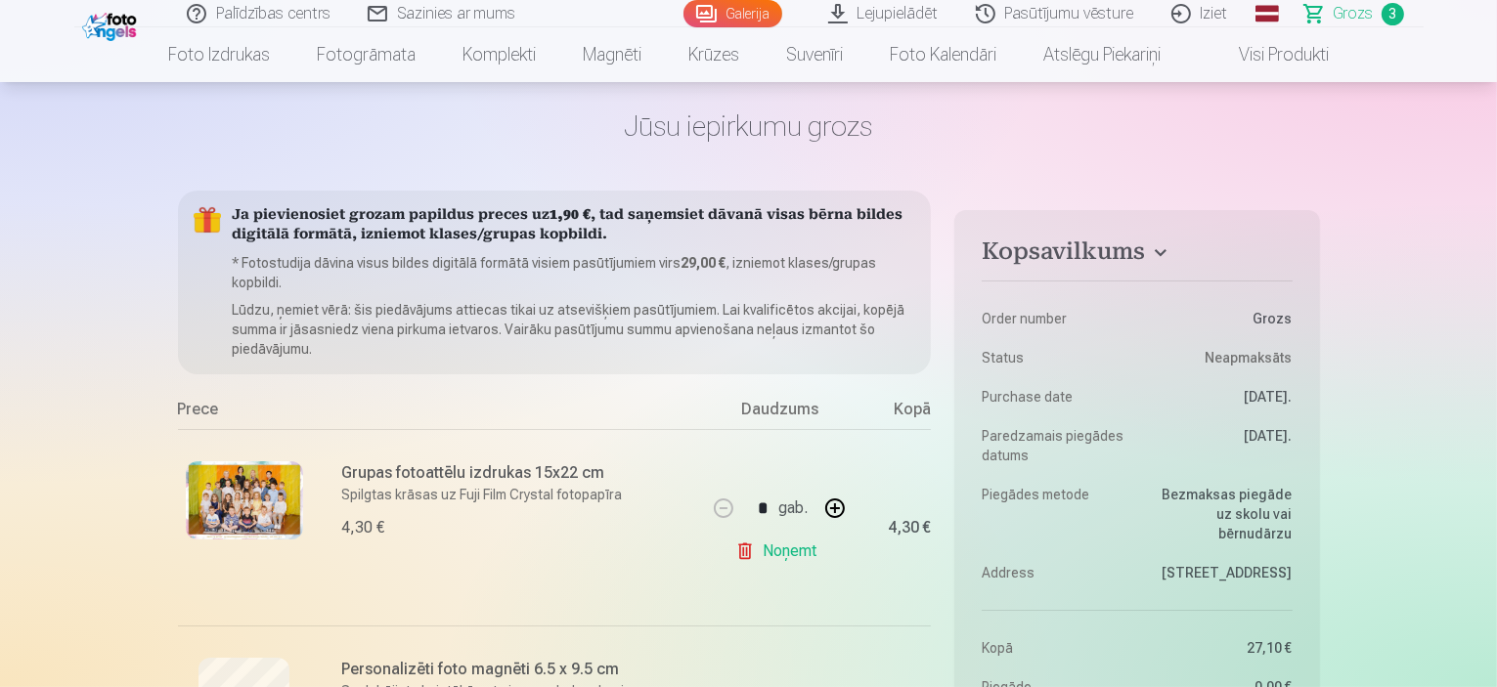
scroll to position [0, 0]
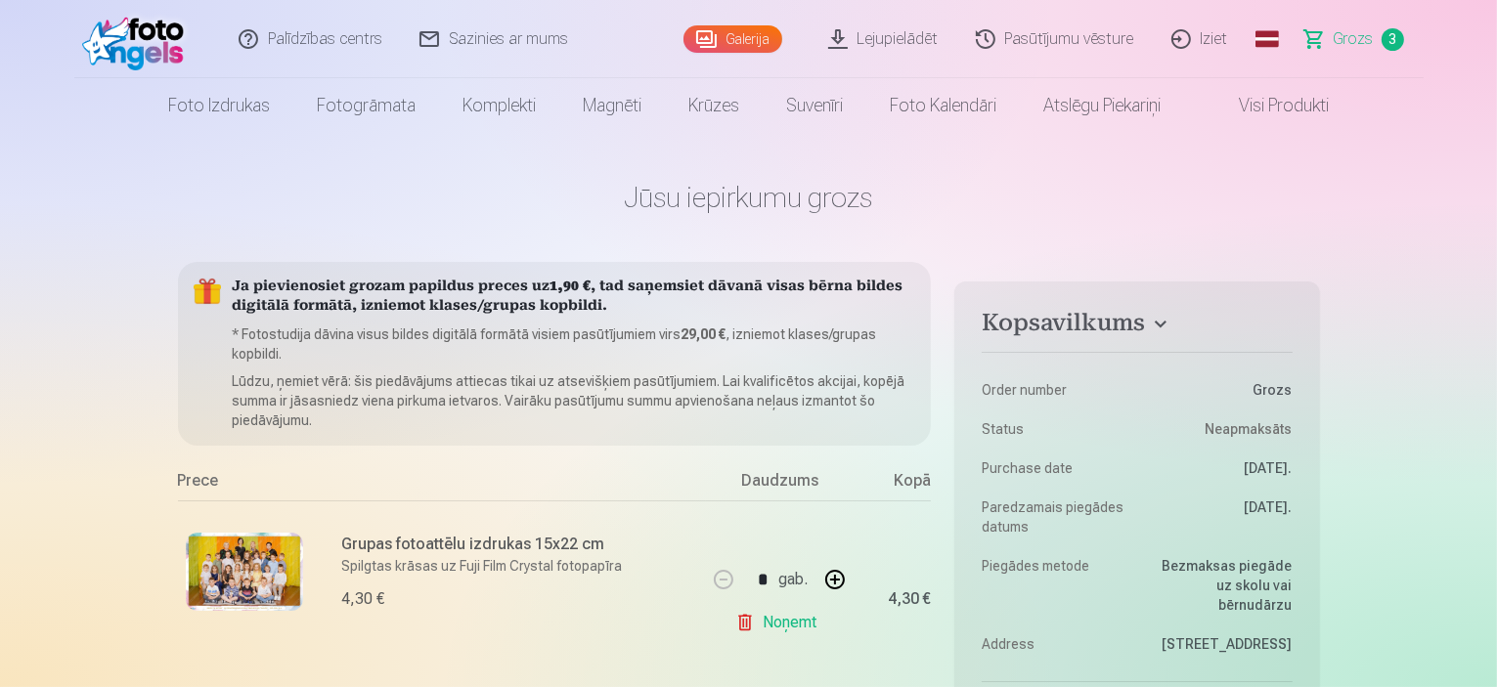
click at [754, 40] on link "Galerija" at bounding box center [733, 38] width 99 height 27
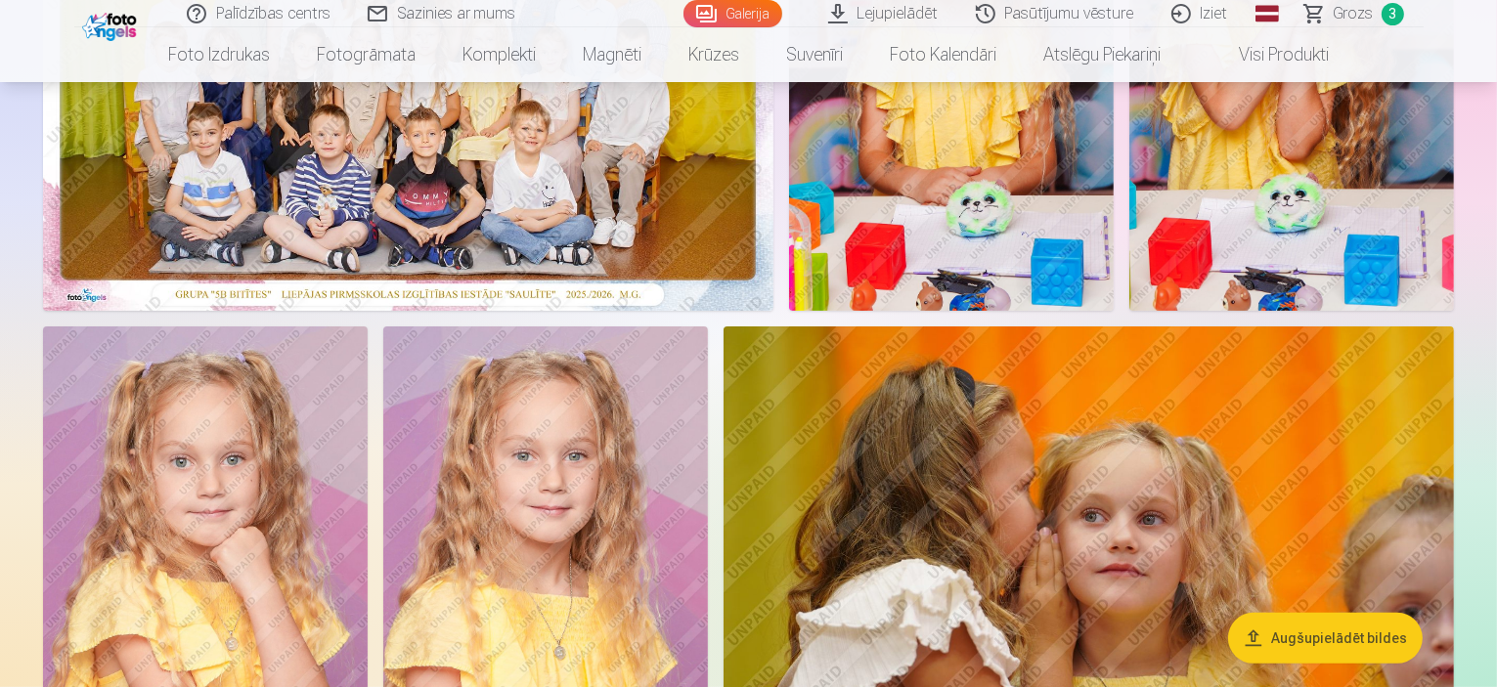
scroll to position [782, 0]
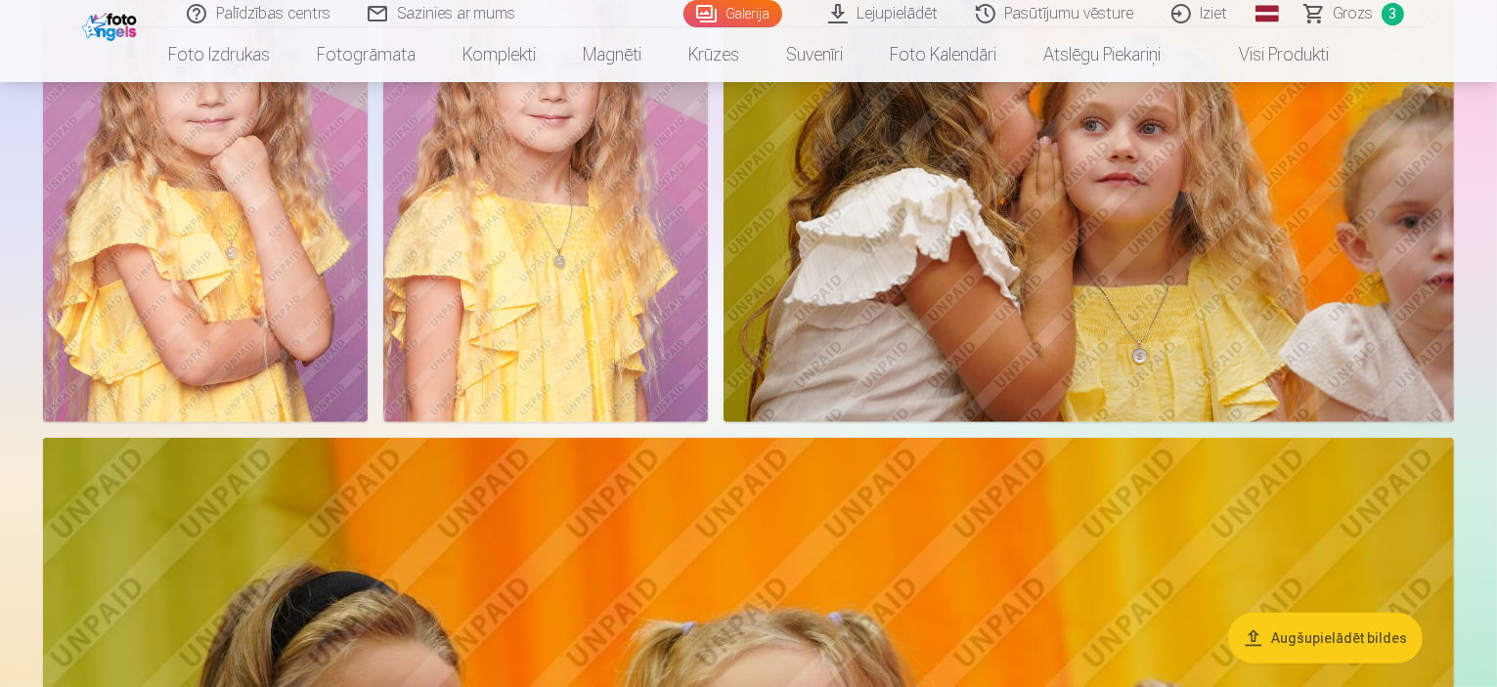
click at [708, 364] on img at bounding box center [545, 178] width 325 height 487
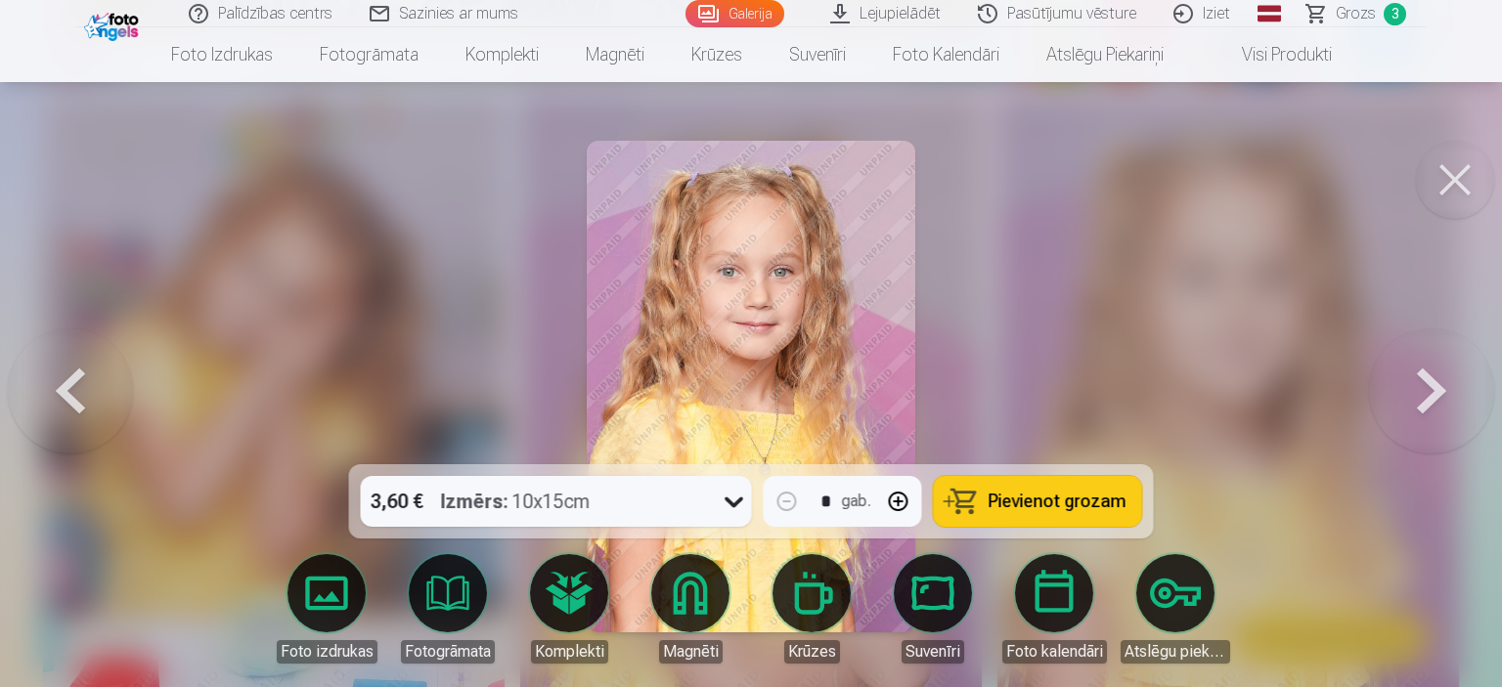
click at [1452, 192] on button at bounding box center [1455, 180] width 78 height 78
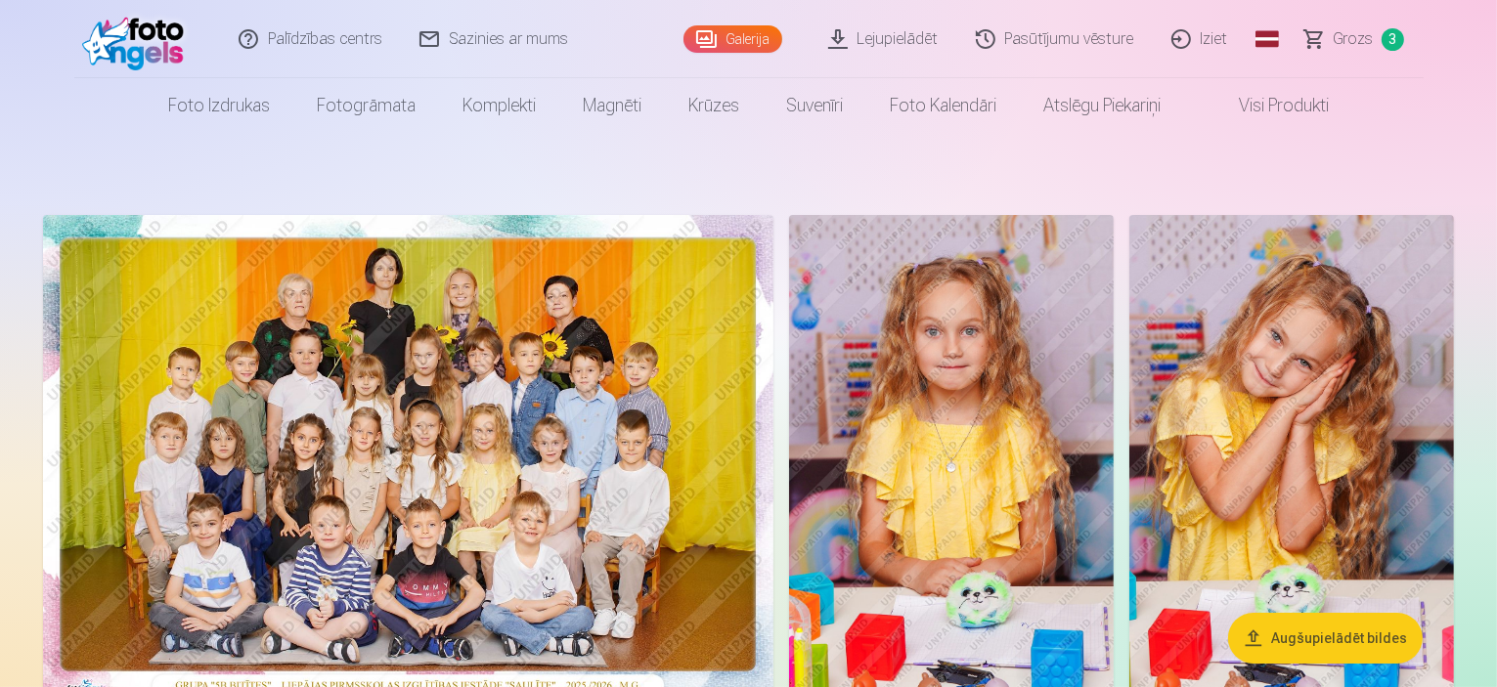
click at [1326, 42] on link "Grozs 3" at bounding box center [1355, 39] width 137 height 78
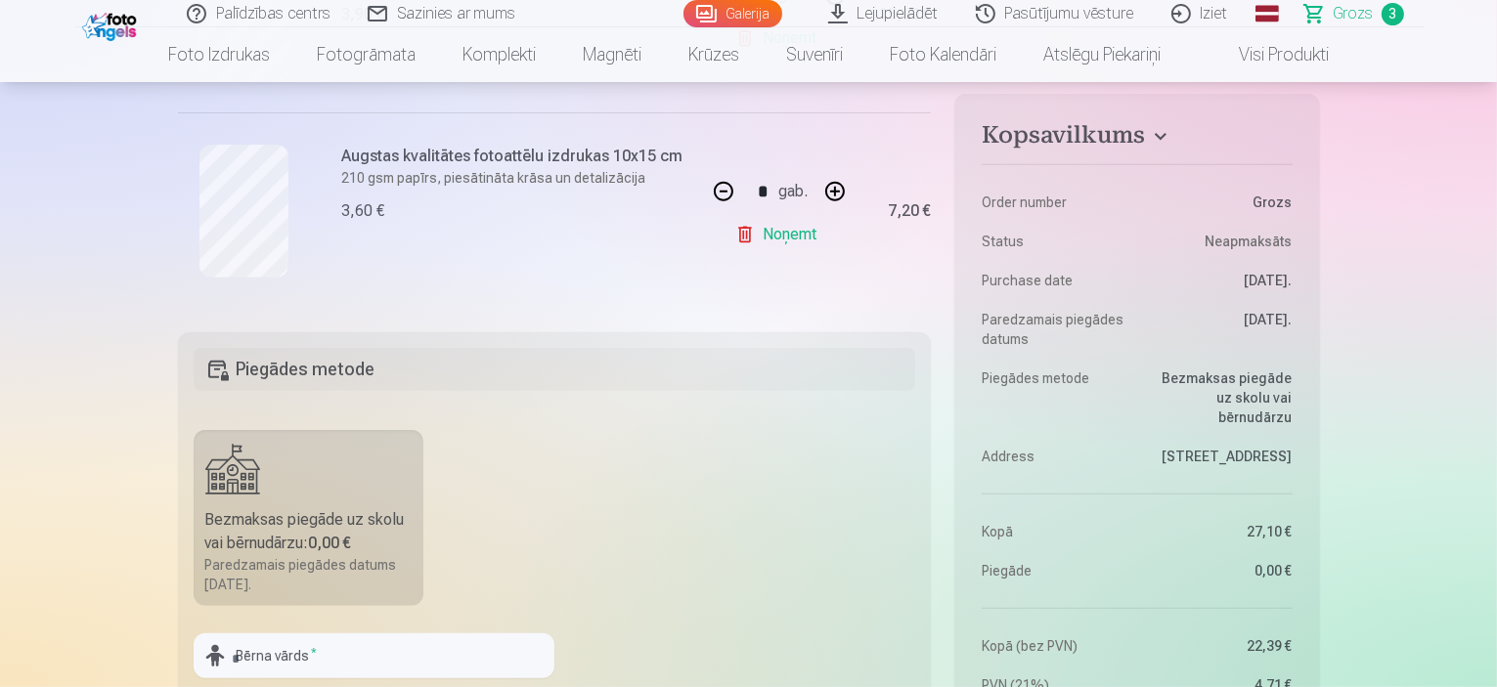
scroll to position [782, 0]
click at [833, 187] on button "button" at bounding box center [835, 190] width 47 height 47
type input "*"
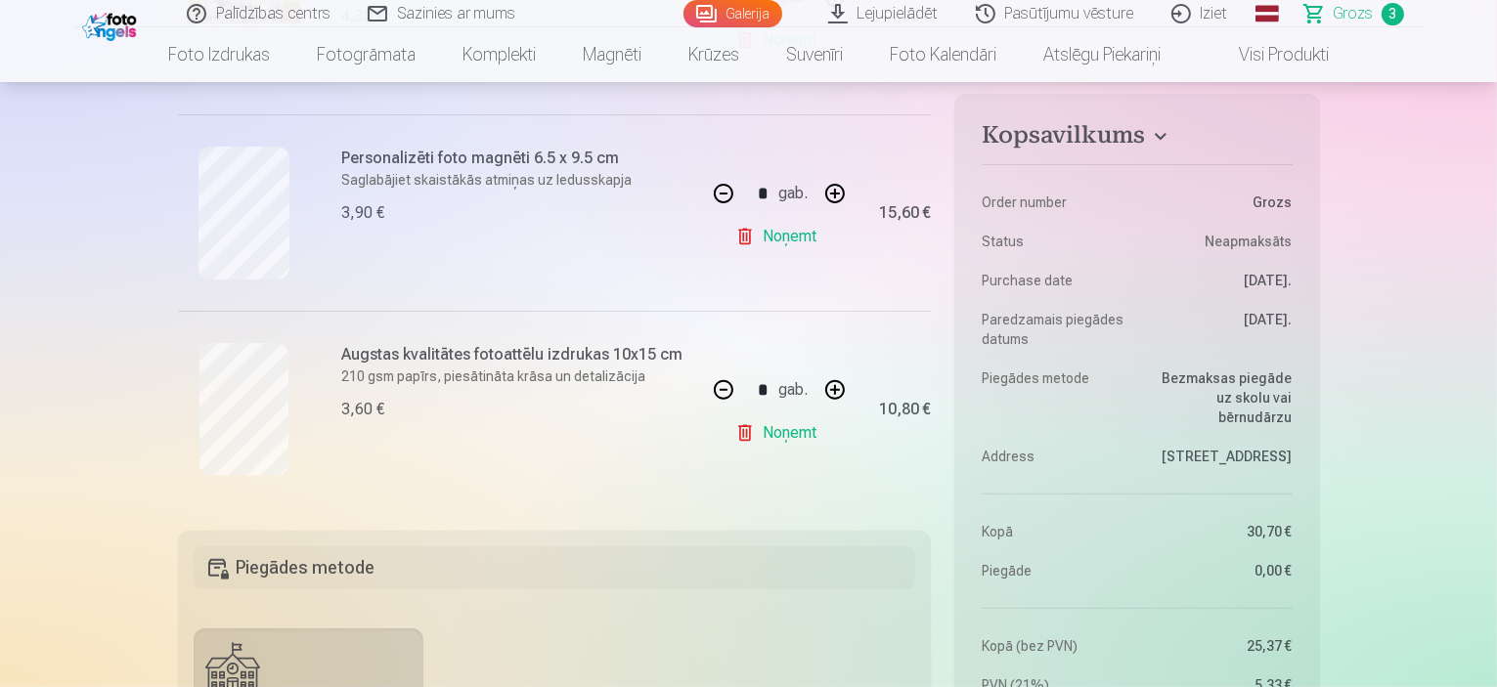
scroll to position [587, 0]
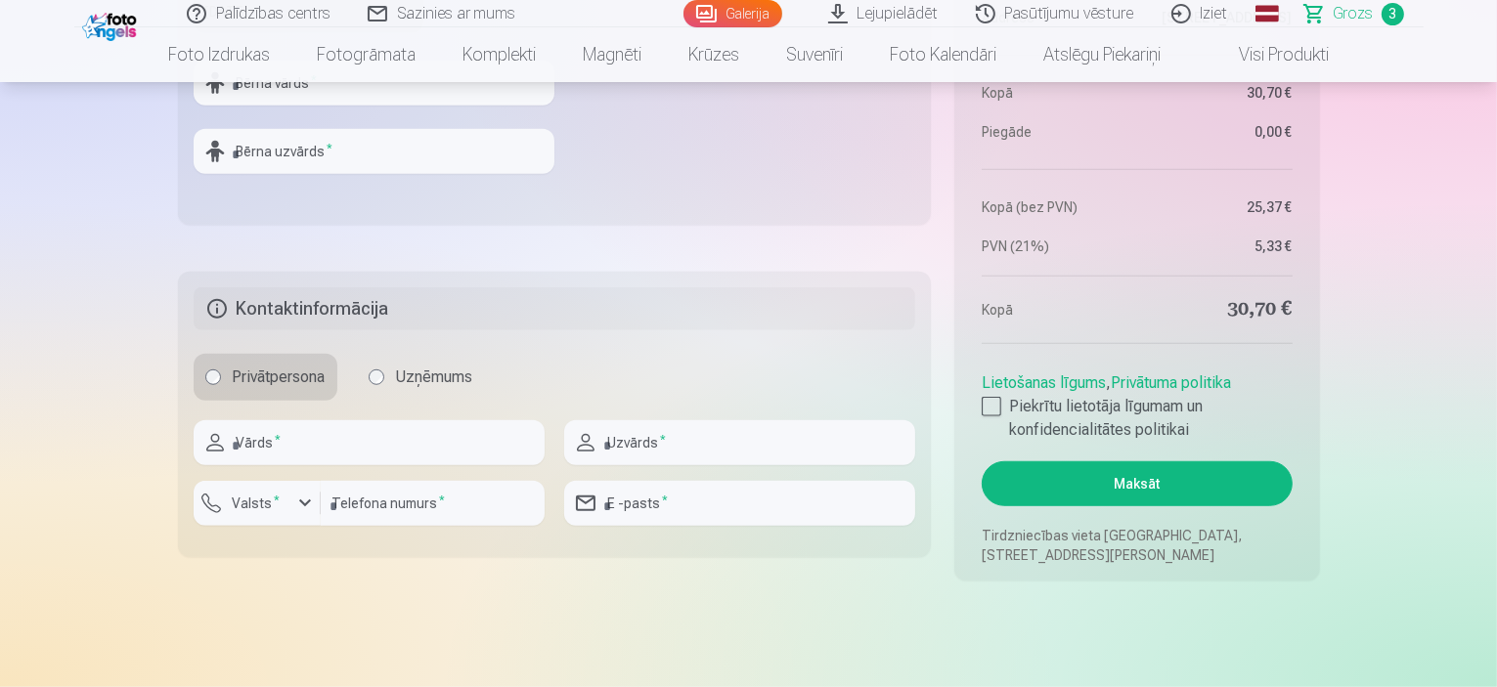
scroll to position [1369, 0]
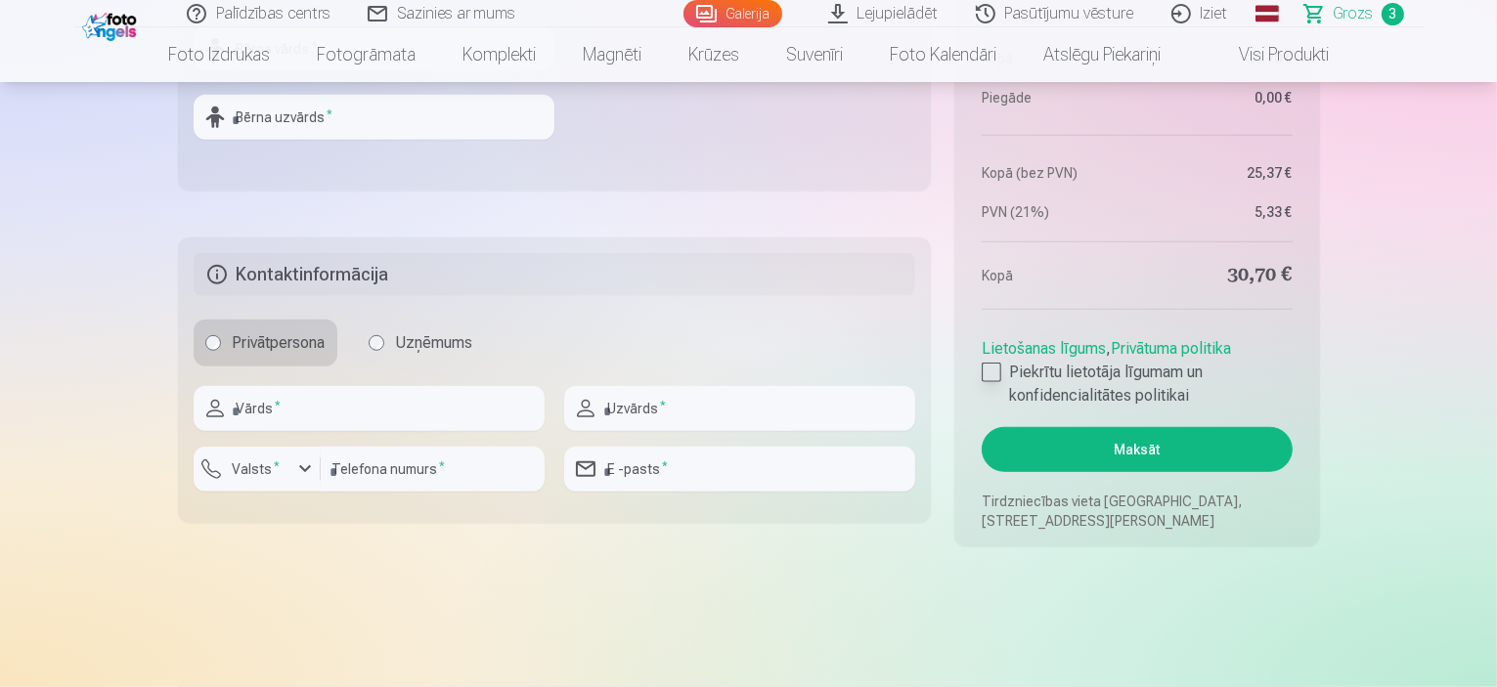
click at [984, 374] on div at bounding box center [992, 373] width 20 height 20
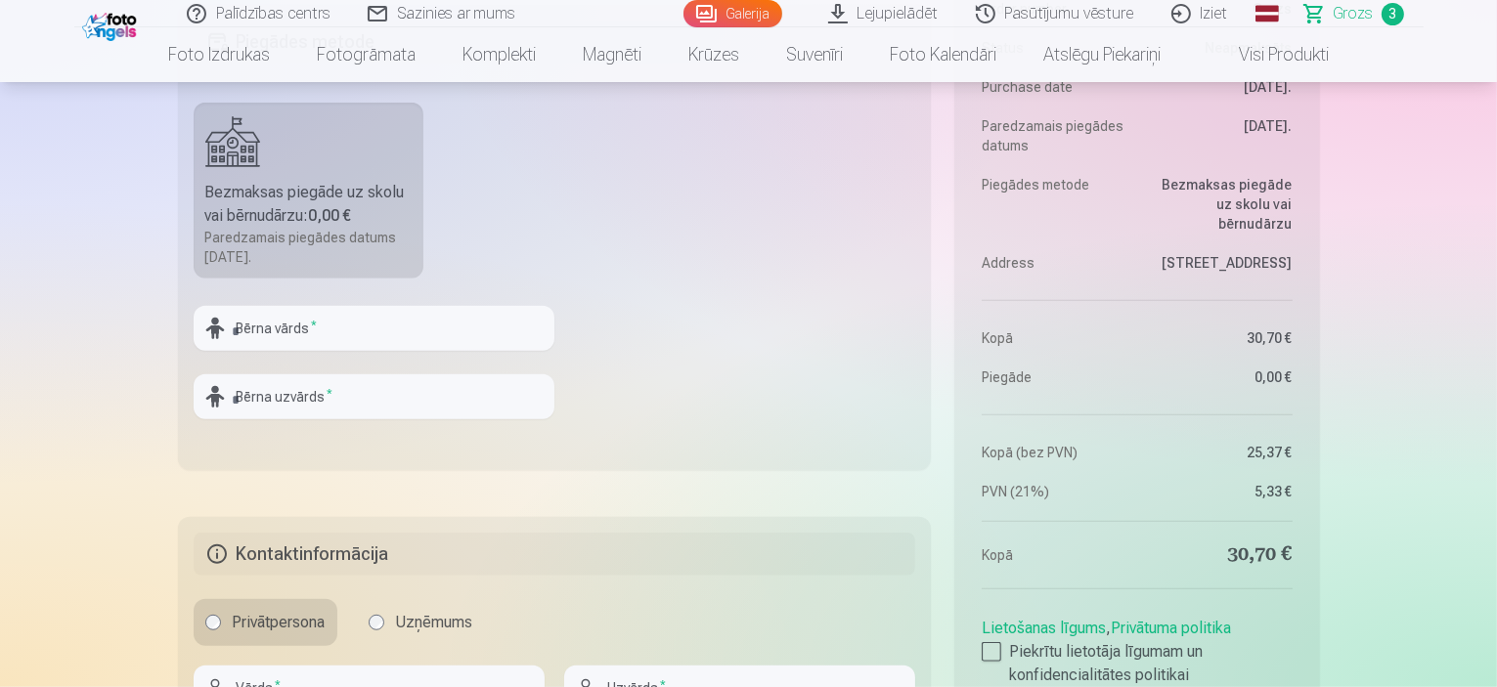
scroll to position [1076, 0]
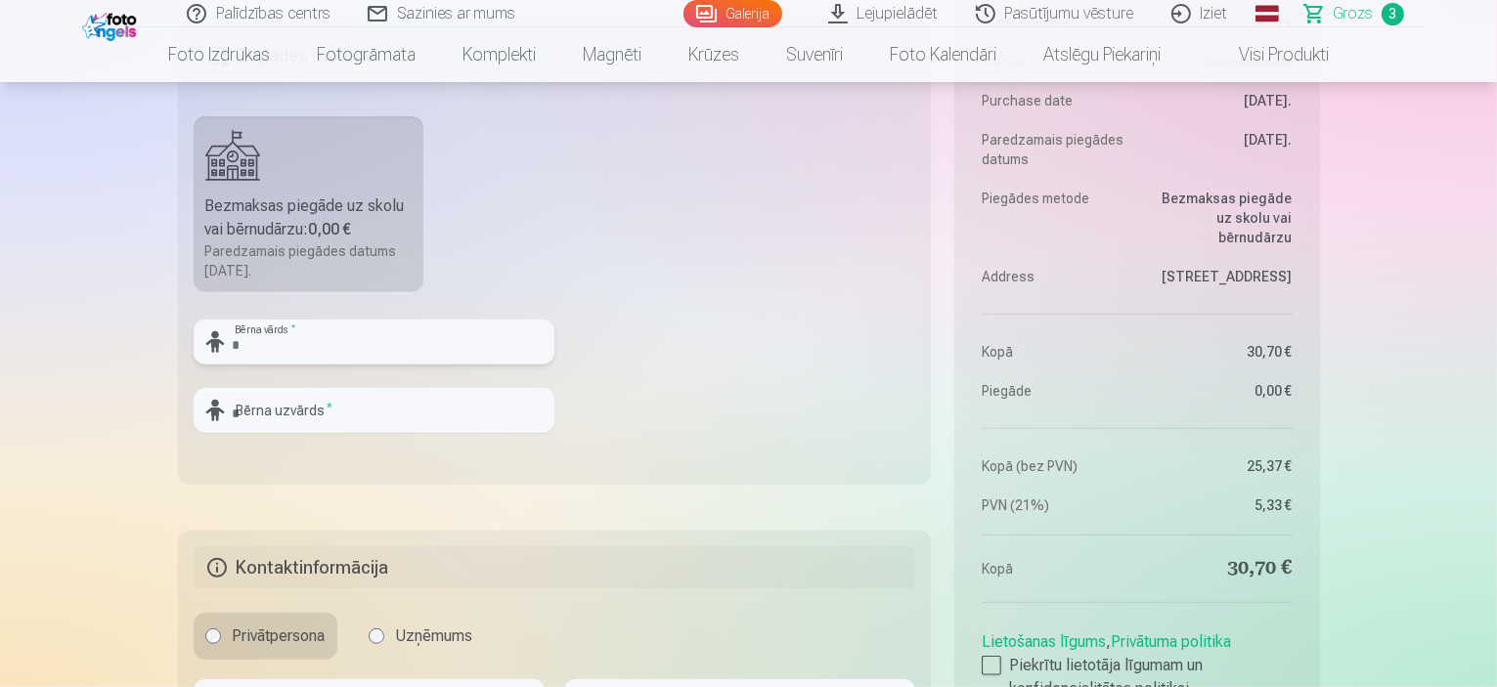
click at [410, 331] on input "text" at bounding box center [374, 342] width 361 height 45
type input "*********"
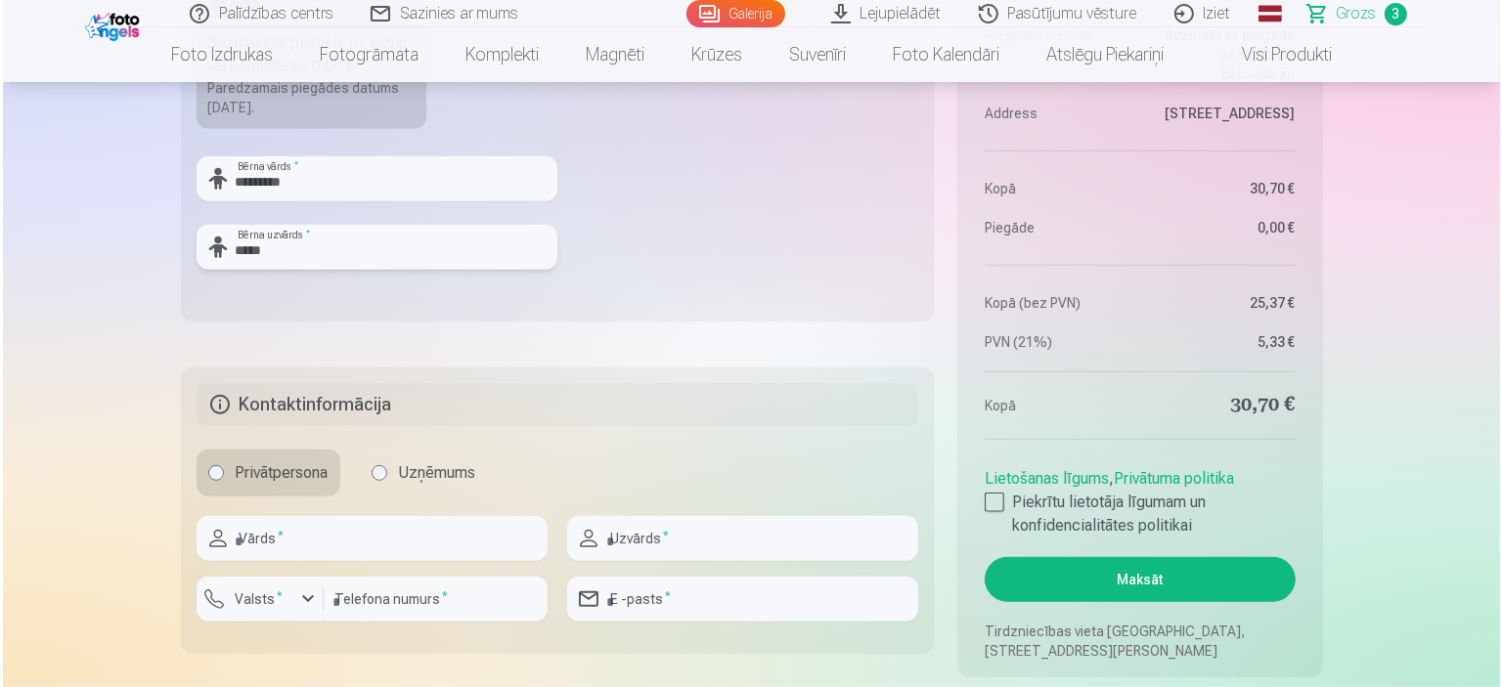
scroll to position [1271, 0]
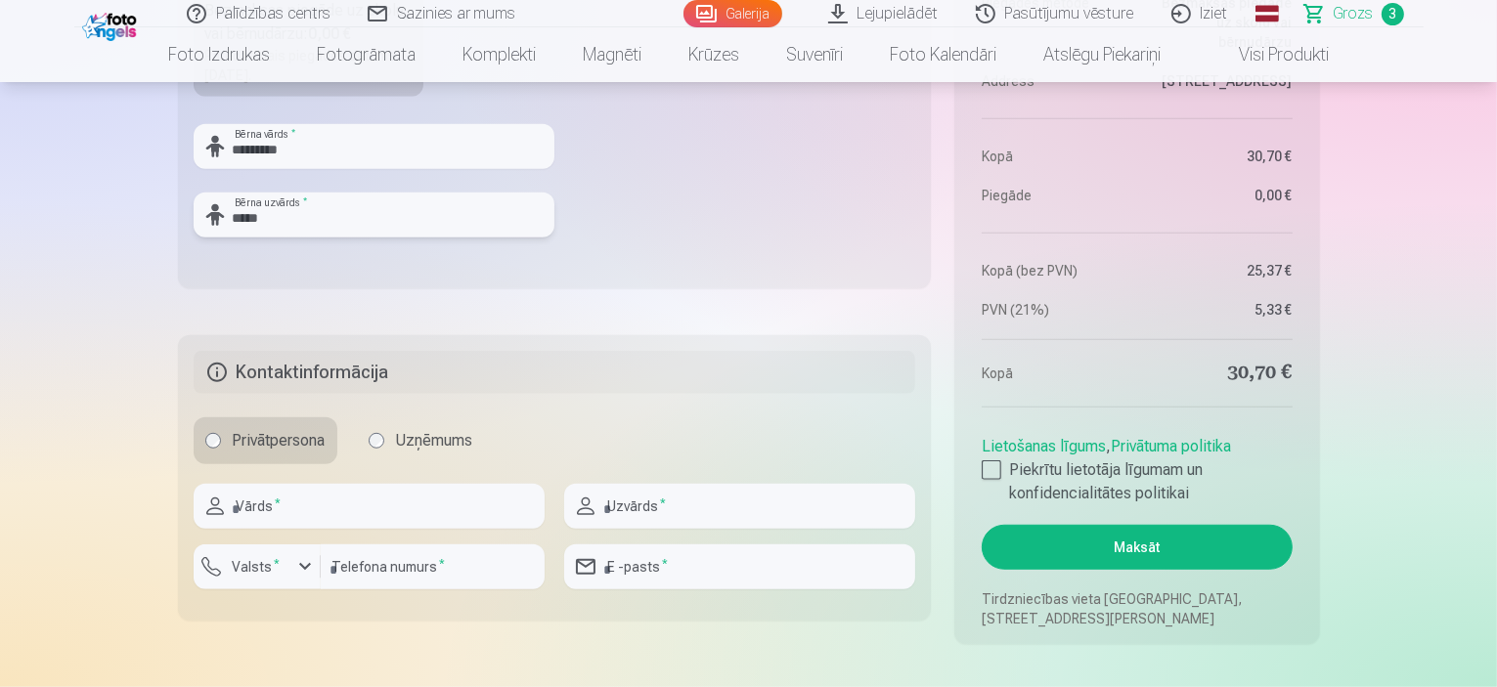
type input "*****"
click at [410, 513] on input "text" at bounding box center [369, 506] width 351 height 45
type input "*"
type input "********"
type input "*****"
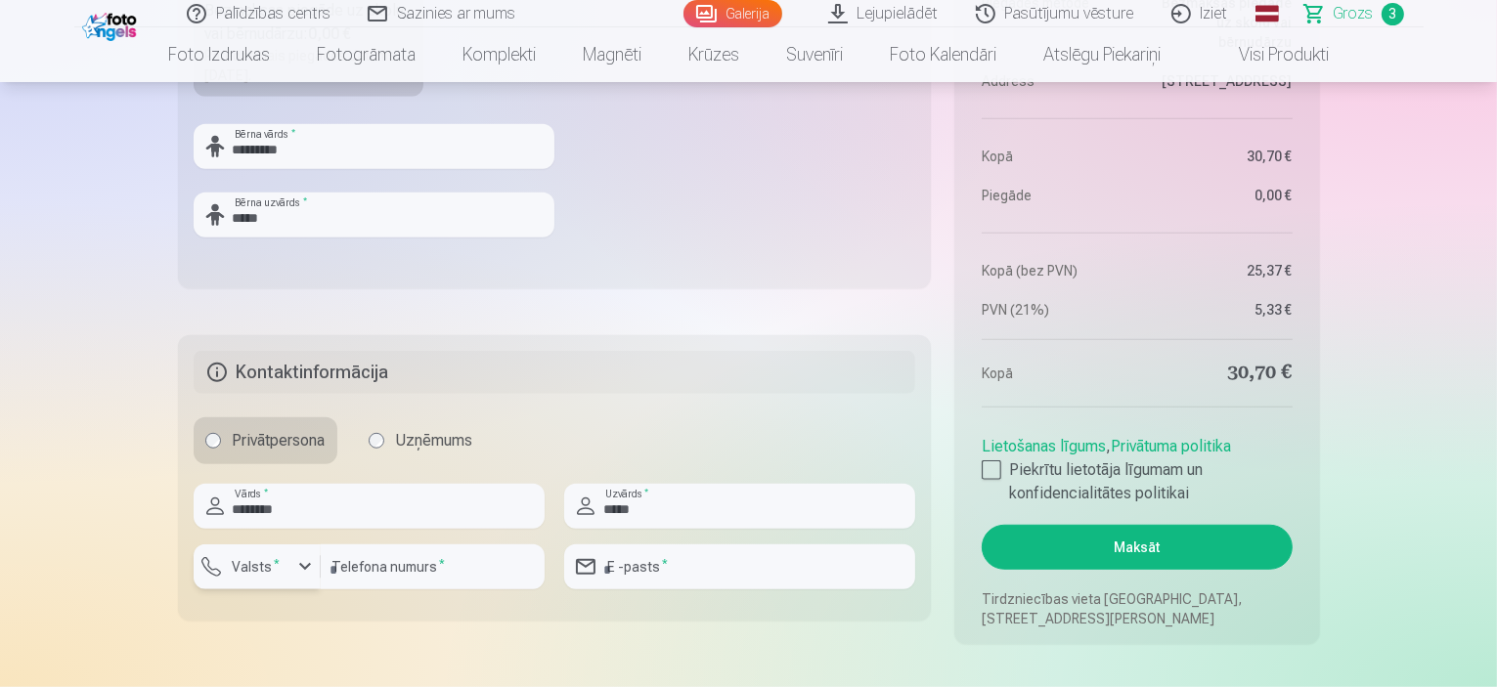
click at [249, 560] on label "Valsts *" at bounding box center [257, 567] width 64 height 20
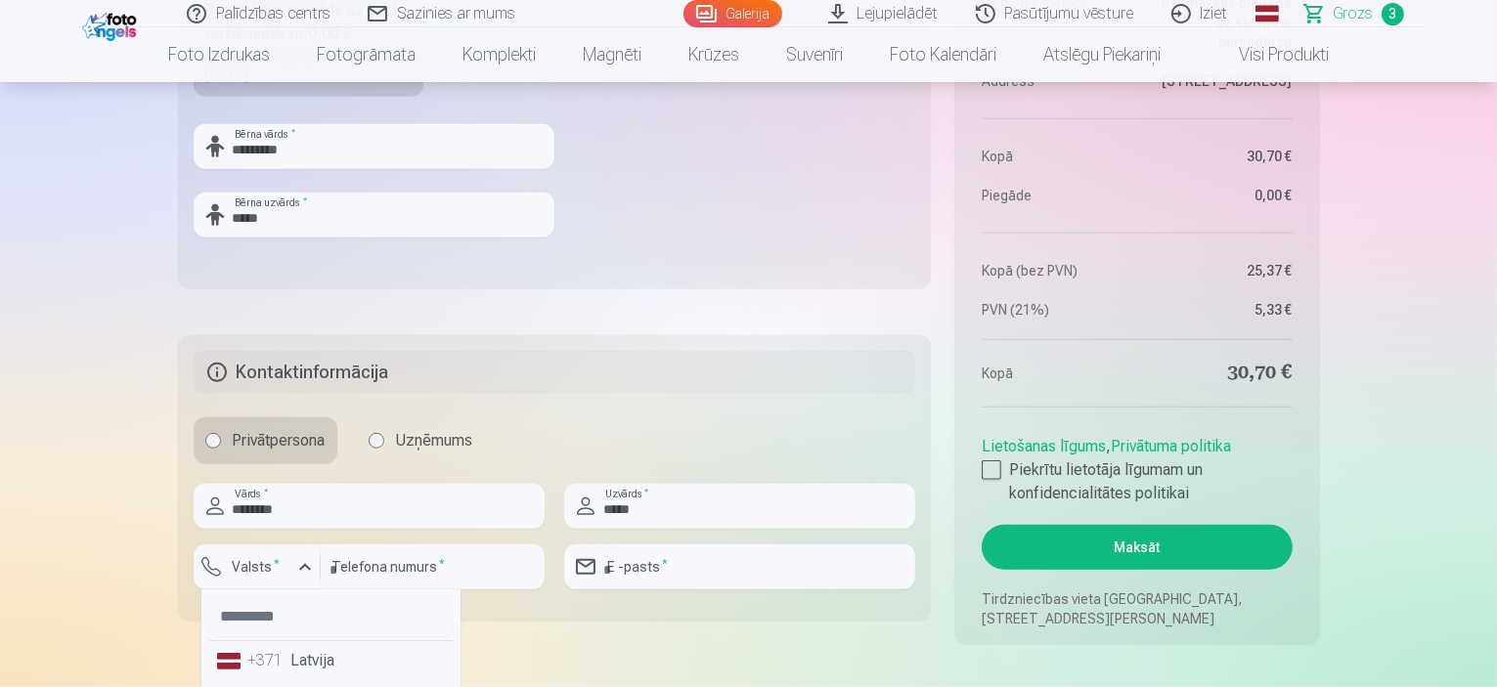
click at [313, 664] on li "+371 Latvija" at bounding box center [330, 660] width 243 height 39
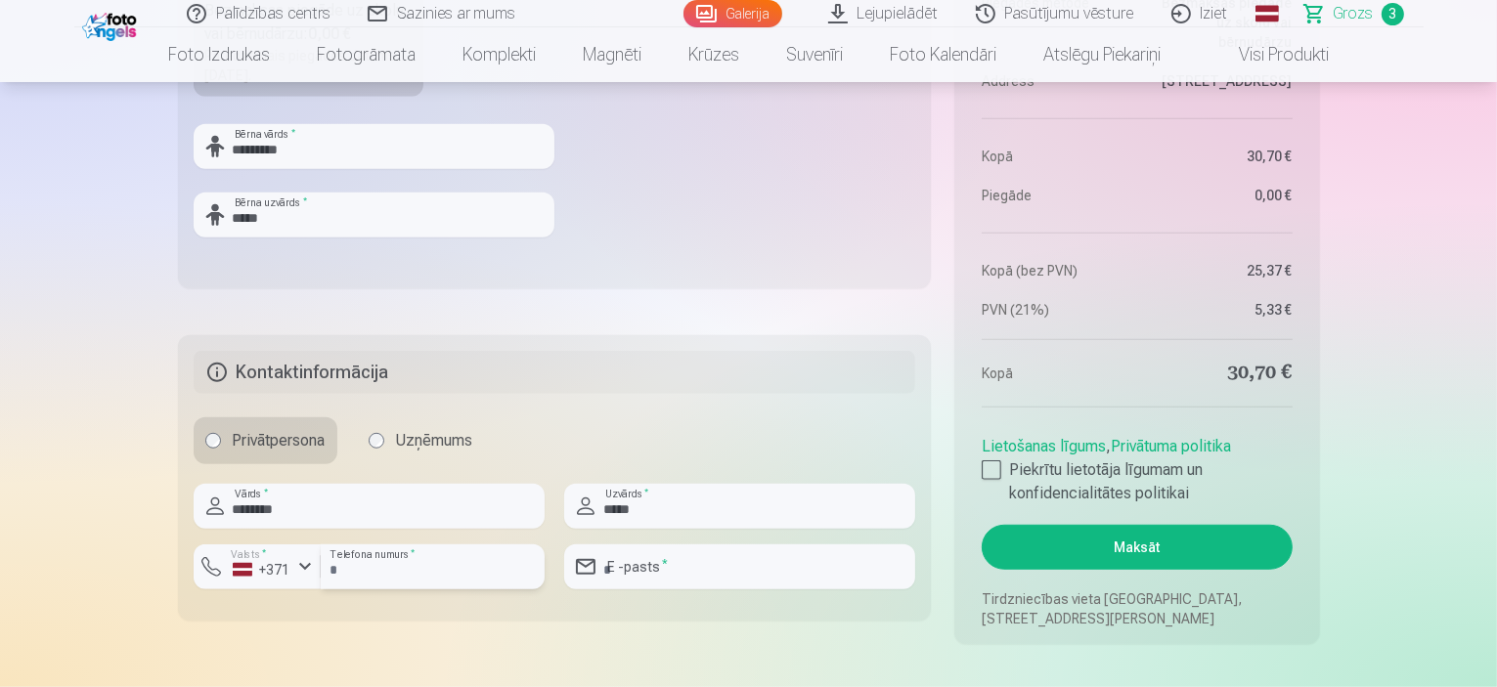
click at [394, 571] on input "number" at bounding box center [433, 567] width 224 height 45
type input "********"
type input "**********"
click at [1119, 551] on button "Maksāt" at bounding box center [1137, 547] width 310 height 45
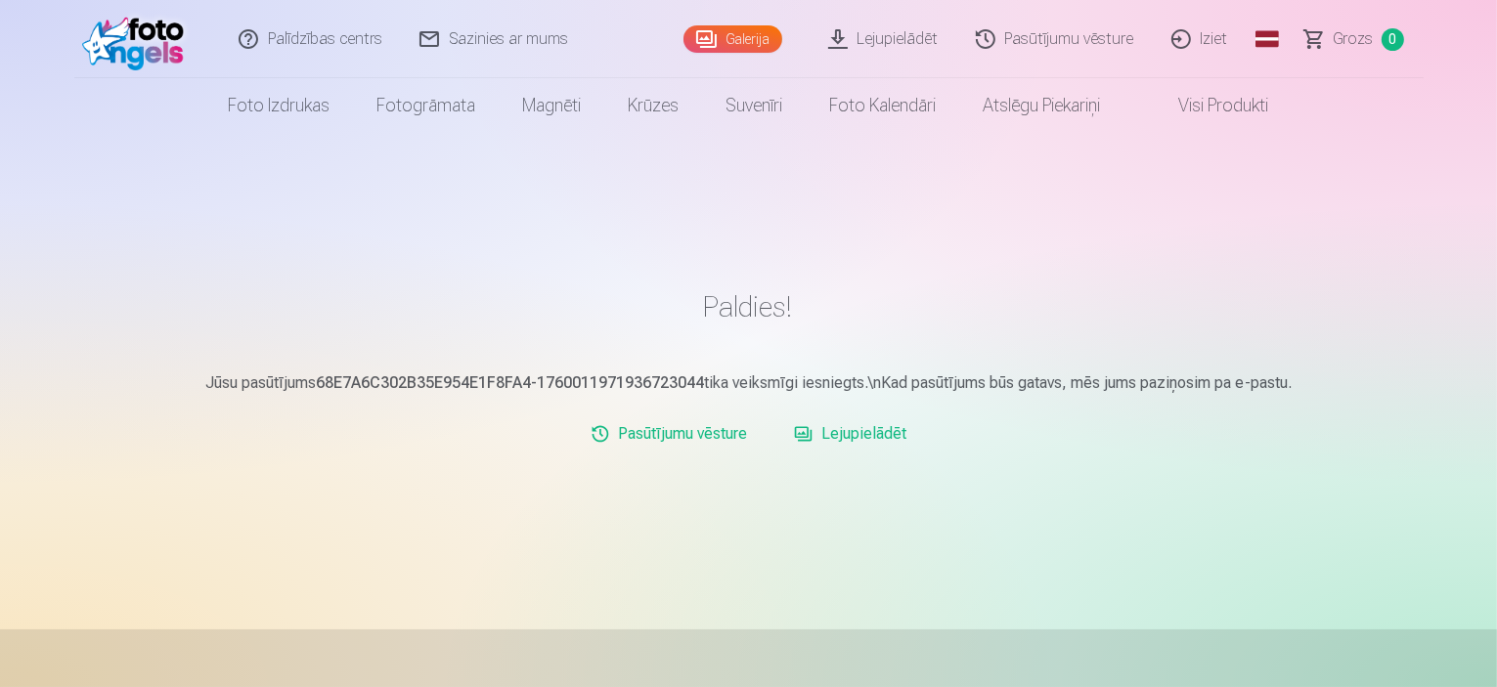
click at [922, 43] on link "Lejupielādēt" at bounding box center [885, 39] width 148 height 78
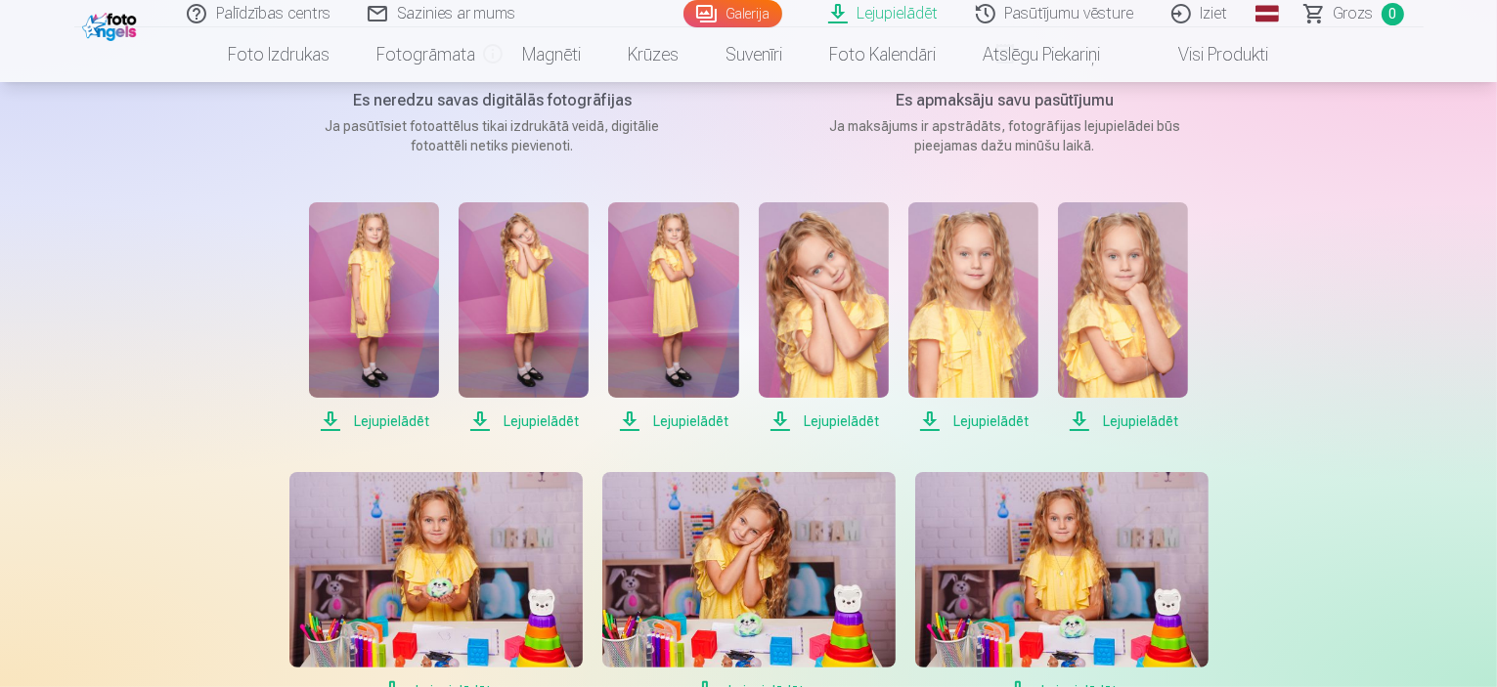
scroll to position [293, 0]
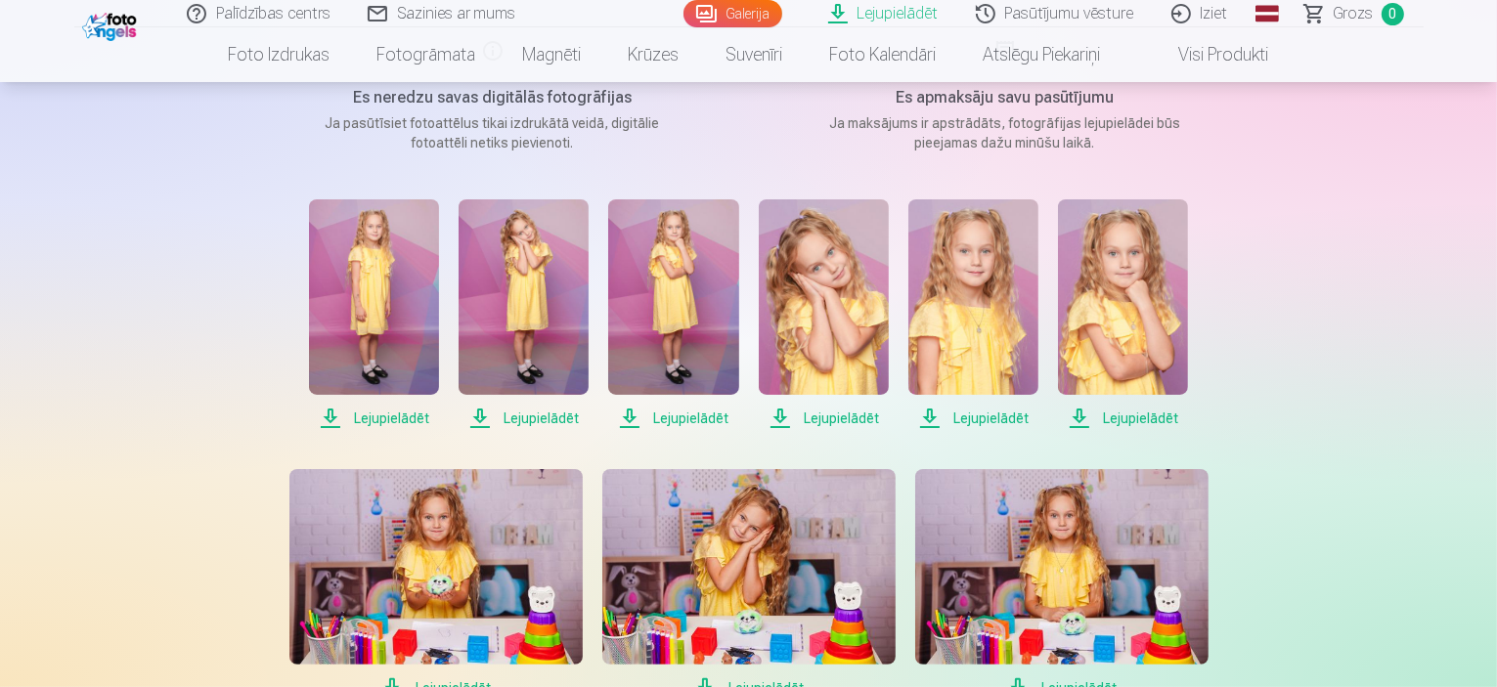
click at [386, 419] on span "Lejupielādēt" at bounding box center [374, 418] width 130 height 23
click at [546, 418] on span "Lejupielādēt" at bounding box center [524, 418] width 130 height 23
